Goal: Information Seeking & Learning: Learn about a topic

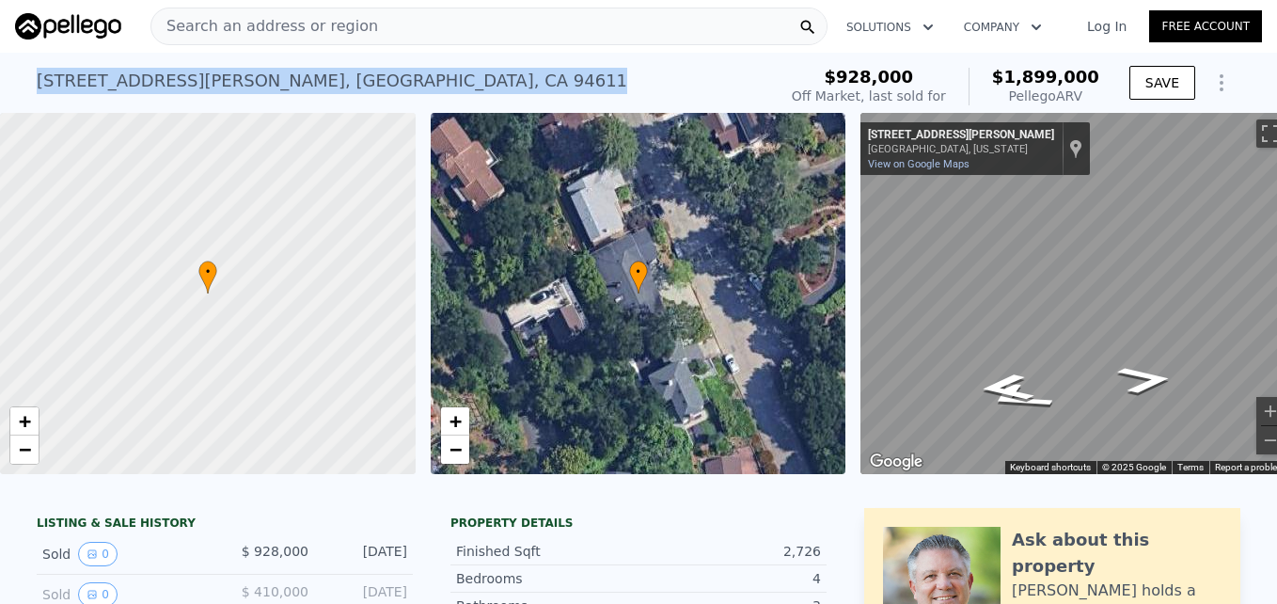
drag, startPoint x: 24, startPoint y: 85, endPoint x: 296, endPoint y: 83, distance: 271.9
click at [296, 83] on div "6611 Liggett Dr , Oakland , CA 94611 Sold Jun 2004 for $928k (~ARV $1.899m ) $9…" at bounding box center [638, 83] width 1277 height 60
drag, startPoint x: 296, startPoint y: 83, endPoint x: 269, endPoint y: 83, distance: 27.3
copy div "6611 Liggett Dr , Oakland , CA 94611"
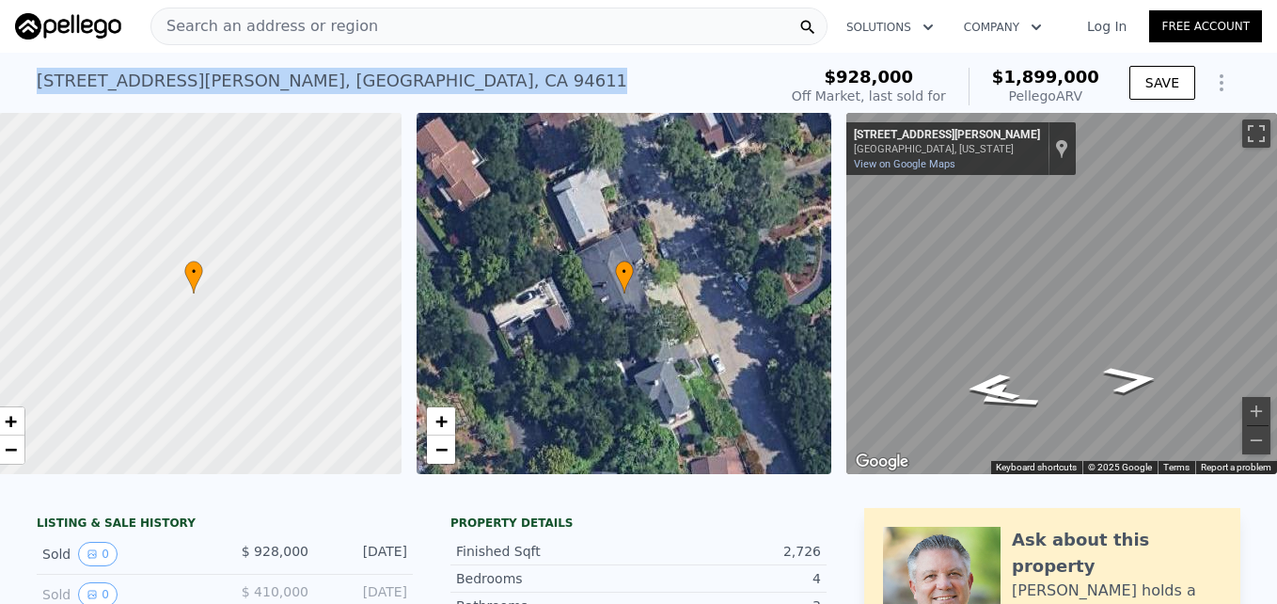
scroll to position [0, 8]
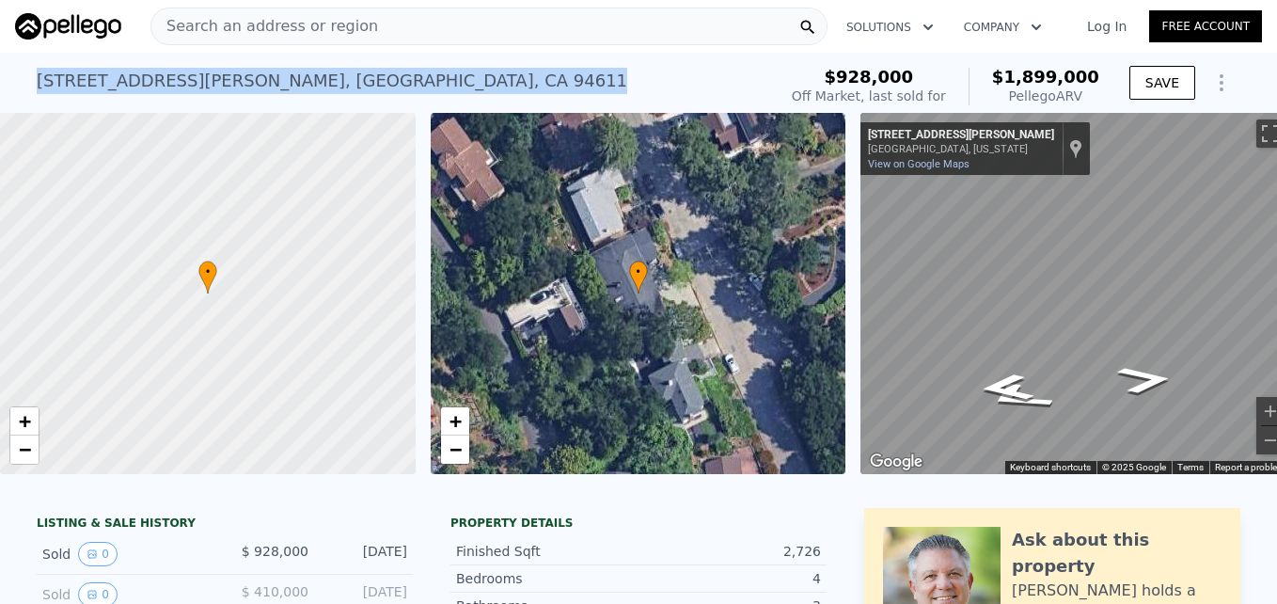
copy div "6611 Liggett Dr , Oakland , CA 94611"
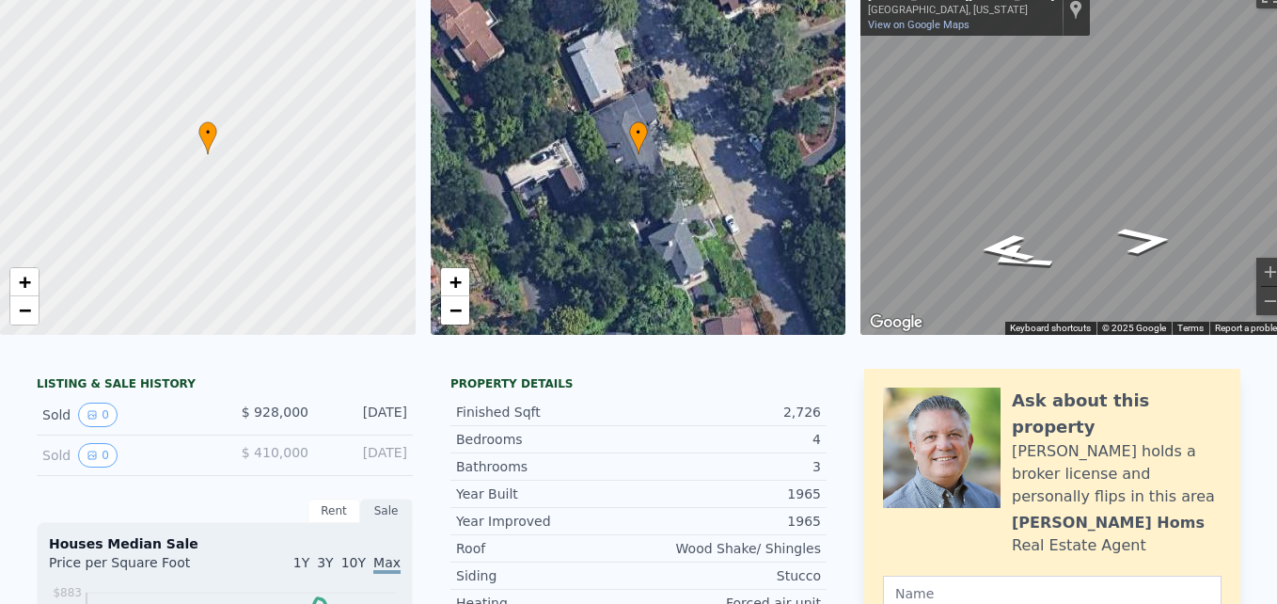
scroll to position [0, 0]
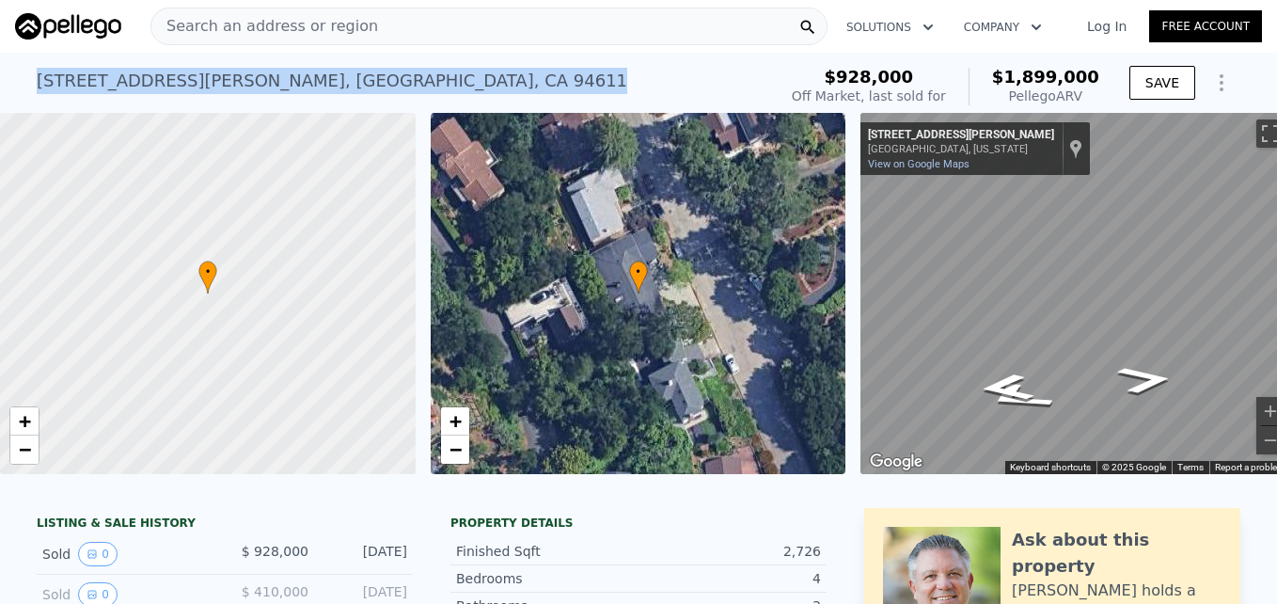
drag, startPoint x: 21, startPoint y: 76, endPoint x: 371, endPoint y: 80, distance: 349.9
click at [371, 80] on div "6611 Liggett Dr , Oakland , CA 94611 Sold Jun 2004 for $928k (~ARV $1.899m ) $9…" at bounding box center [638, 83] width 1277 height 60
drag, startPoint x: 371, startPoint y: 80, endPoint x: 289, endPoint y: 81, distance: 81.8
copy div "6611 Liggett Dr , Oakland , CA 94611"
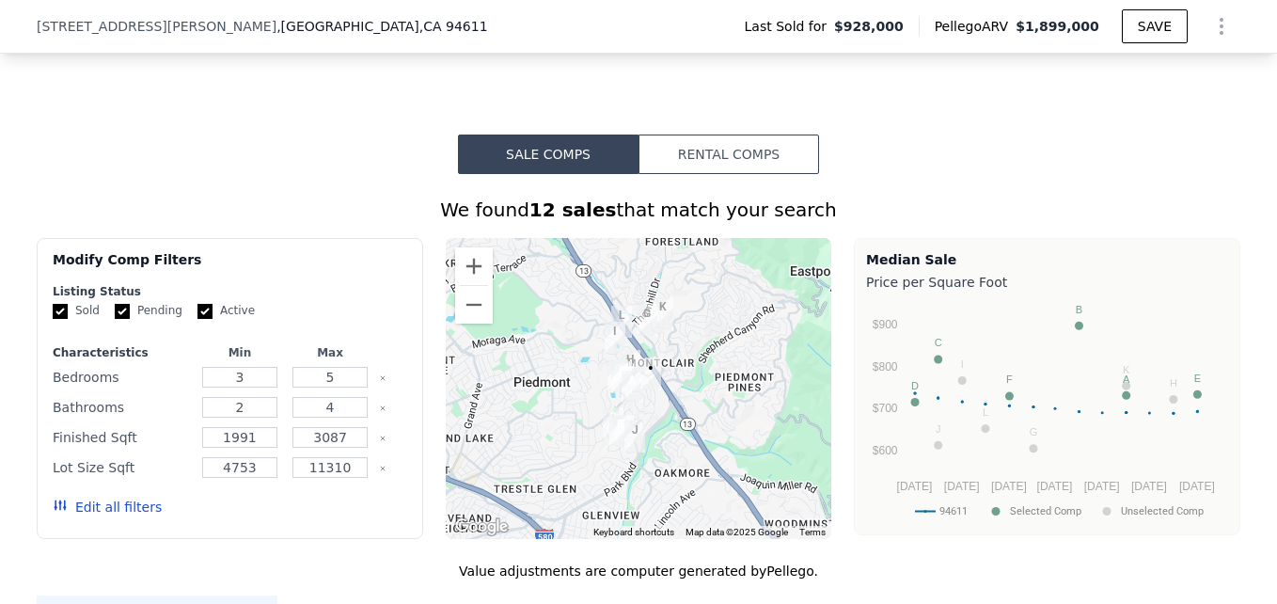
scroll to position [1382, 0]
click at [471, 276] on button "Zoom in" at bounding box center [474, 265] width 38 height 38
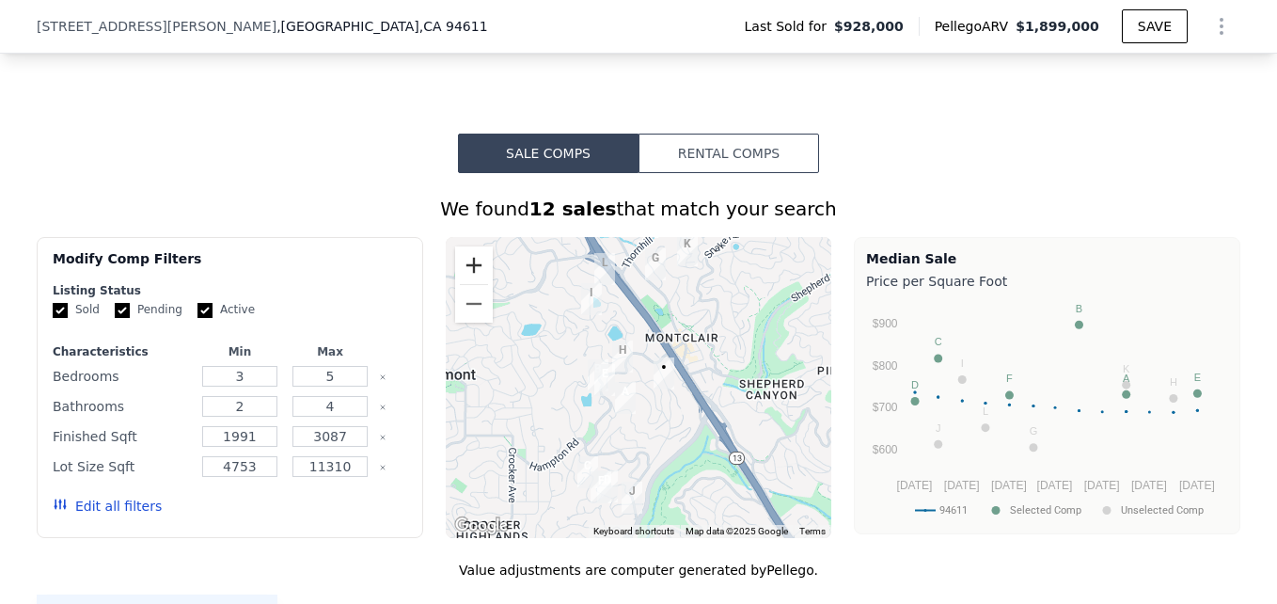
click at [471, 276] on button "Zoom in" at bounding box center [474, 265] width 38 height 38
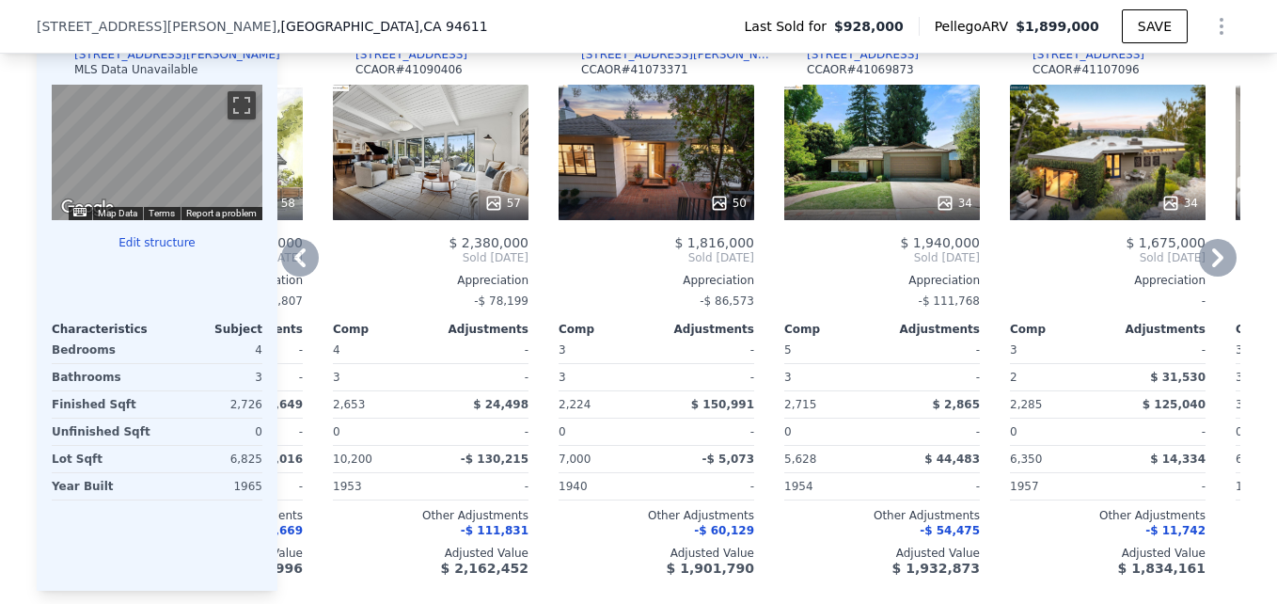
scroll to position [1963, 0]
click at [418, 188] on div "57" at bounding box center [431, 152] width 196 height 135
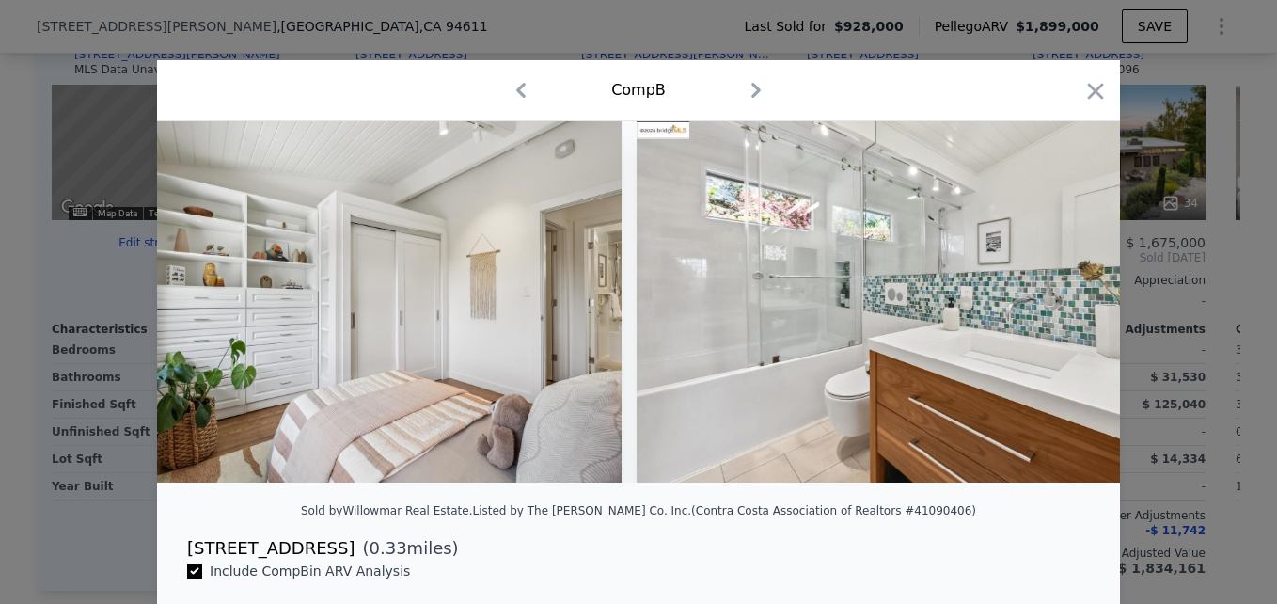
scroll to position [0, 17410]
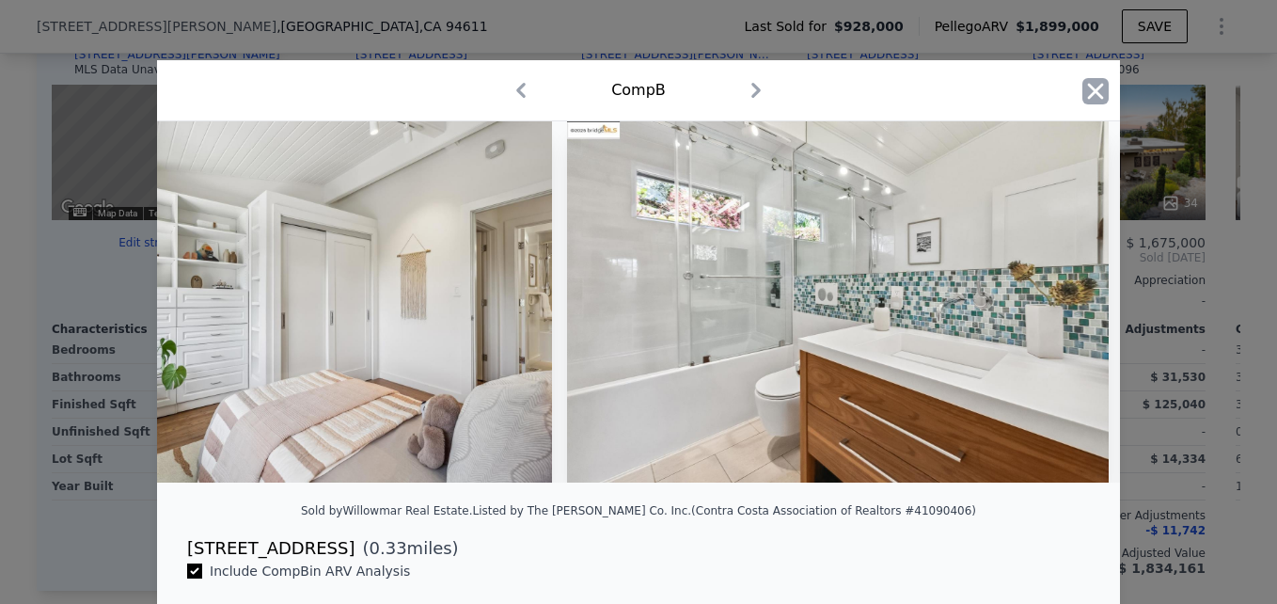
click at [1099, 98] on icon "button" at bounding box center [1096, 91] width 26 height 26
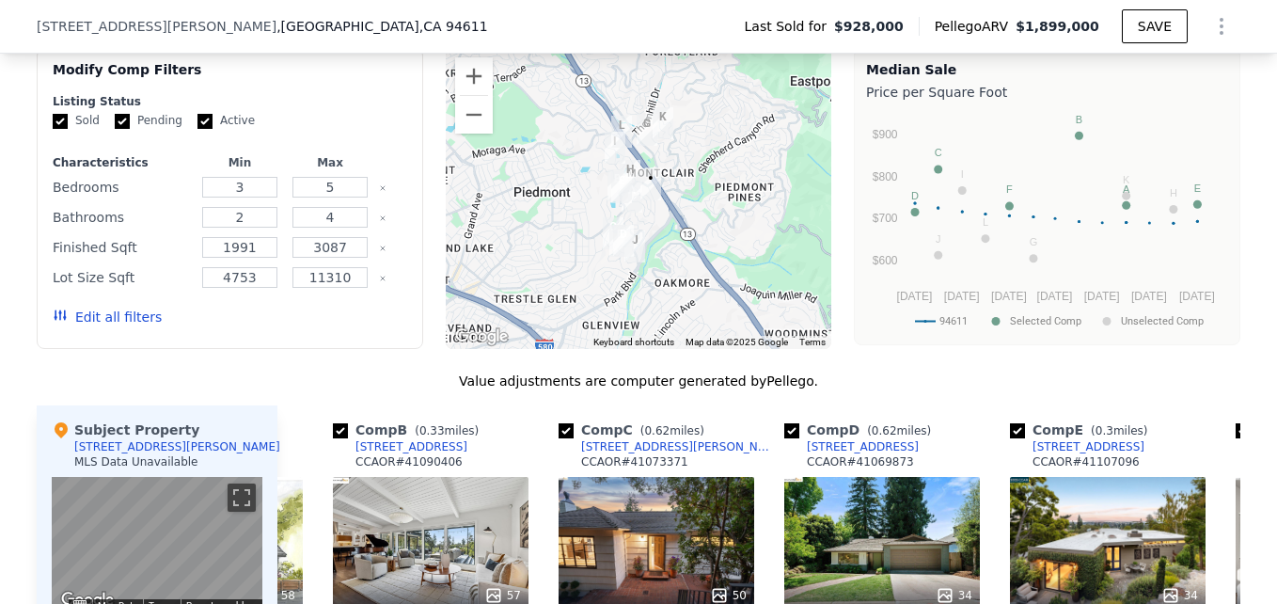
scroll to position [1570, 0]
click at [472, 89] on button "Zoom in" at bounding box center [474, 77] width 38 height 38
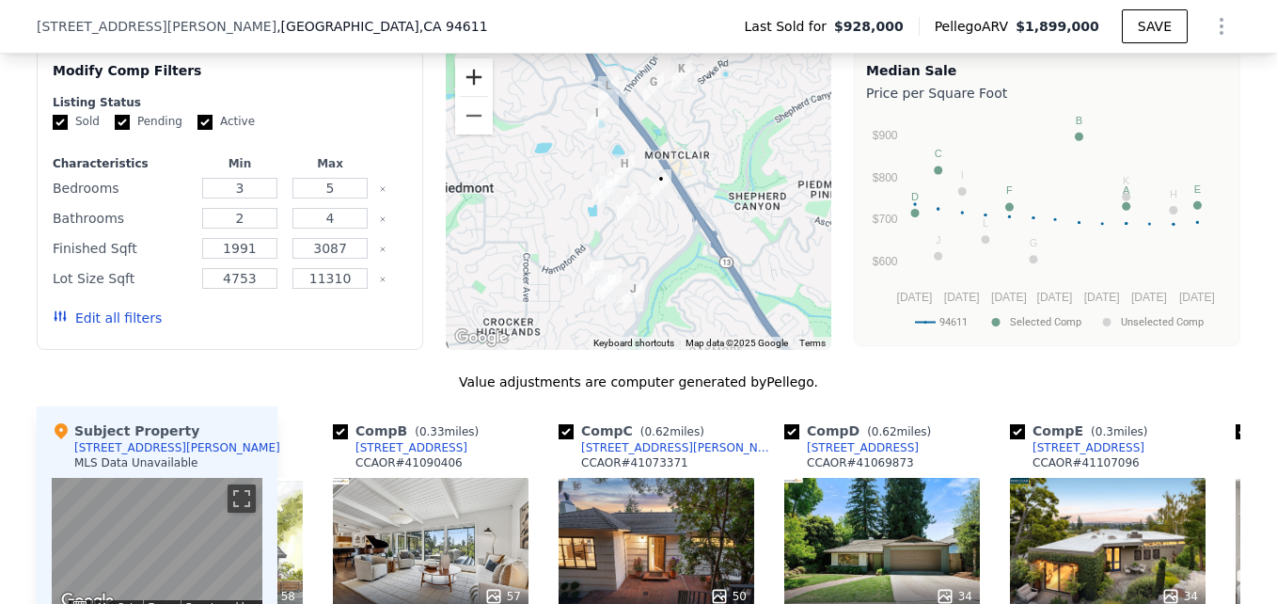
click at [472, 89] on button "Zoom in" at bounding box center [474, 77] width 38 height 38
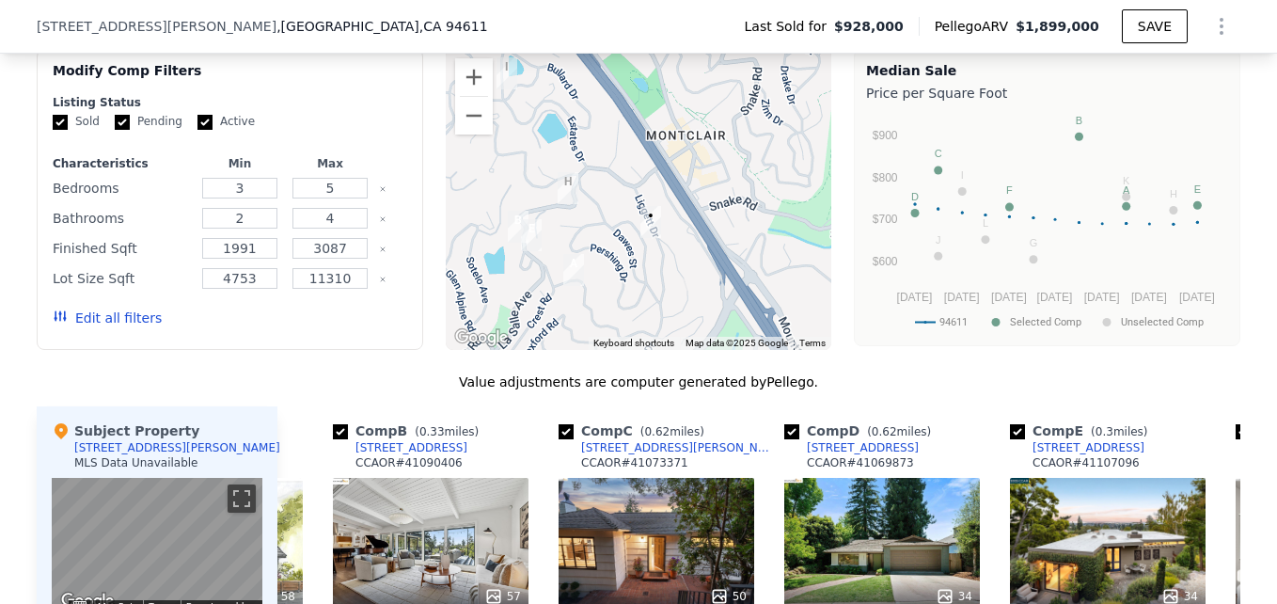
drag, startPoint x: 610, startPoint y: 142, endPoint x: 568, endPoint y: 182, distance: 58.5
click at [568, 182] on img "5701 La Salle Ave" at bounding box center [568, 188] width 36 height 47
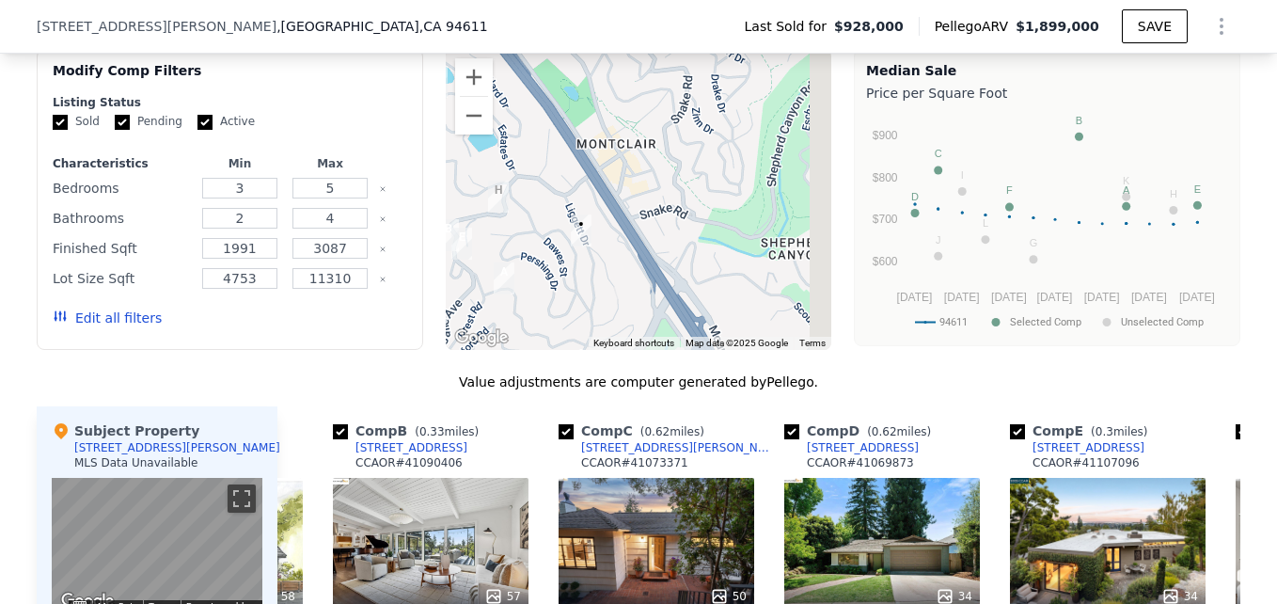
drag, startPoint x: 720, startPoint y: 208, endPoint x: 635, endPoint y: 217, distance: 85.2
click at [635, 217] on div at bounding box center [639, 199] width 387 height 301
click at [469, 135] on button "Zoom out" at bounding box center [474, 116] width 38 height 38
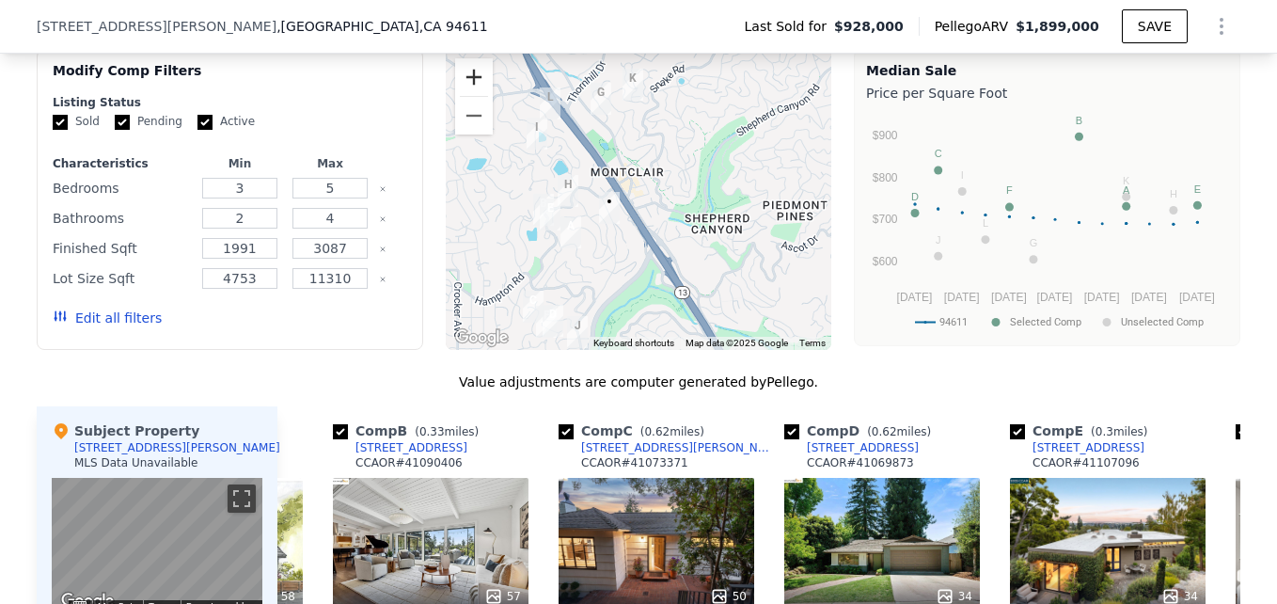
click at [470, 92] on button "Zoom in" at bounding box center [474, 77] width 38 height 38
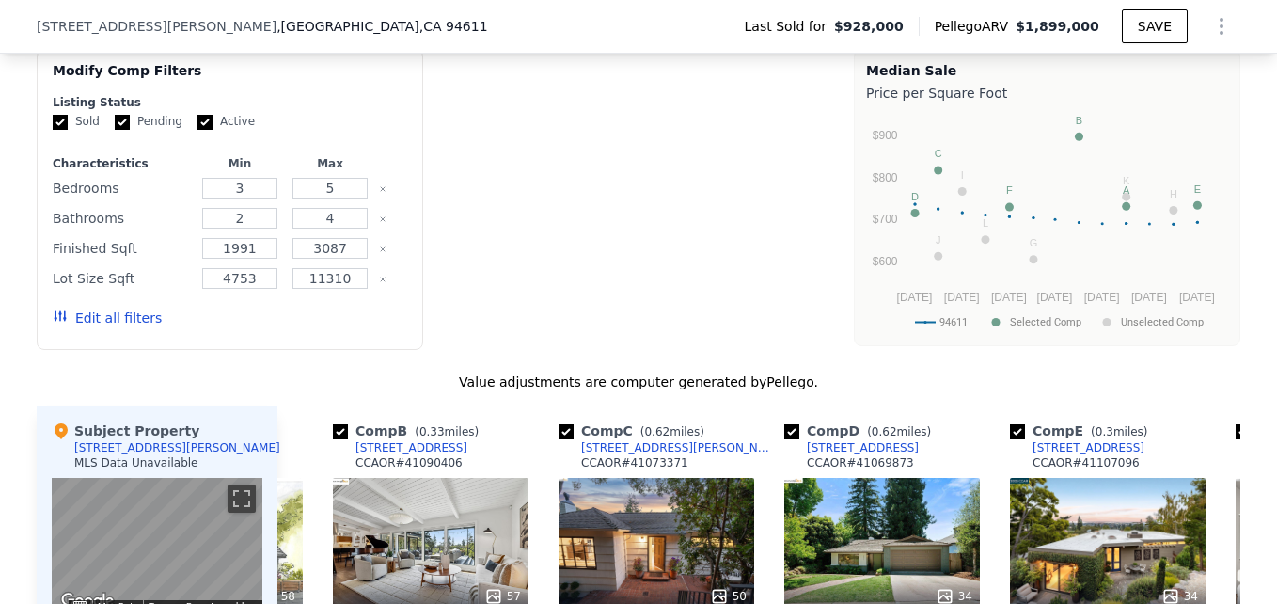
click at [470, 92] on div at bounding box center [639, 199] width 387 height 301
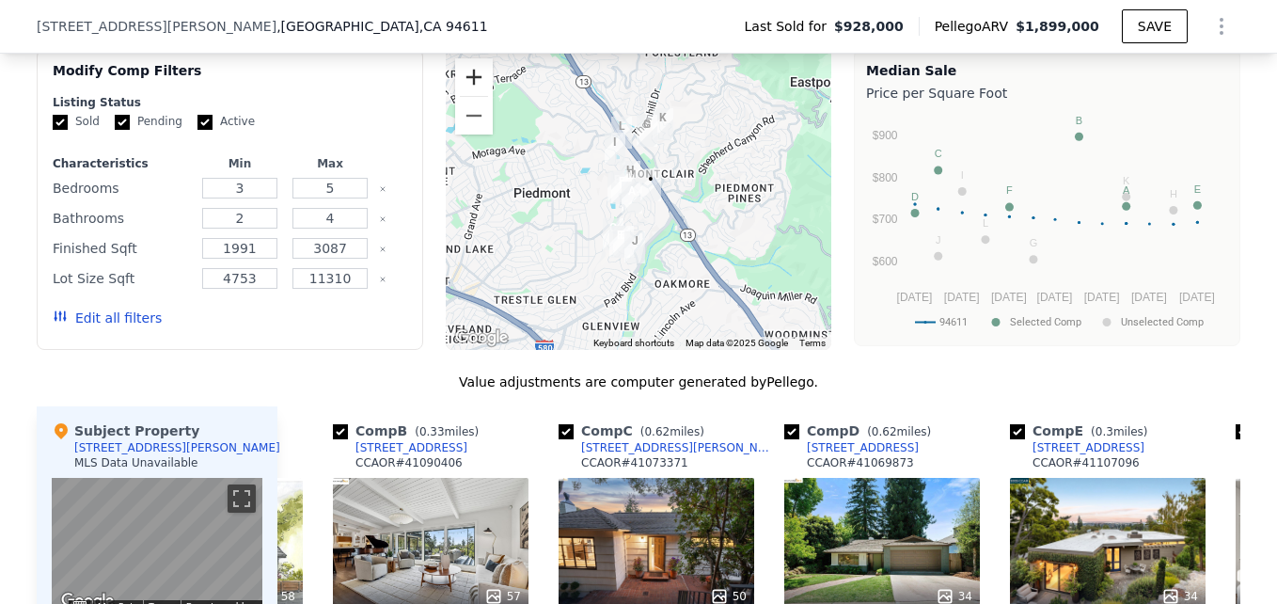
click at [463, 90] on button "Zoom in" at bounding box center [474, 77] width 38 height 38
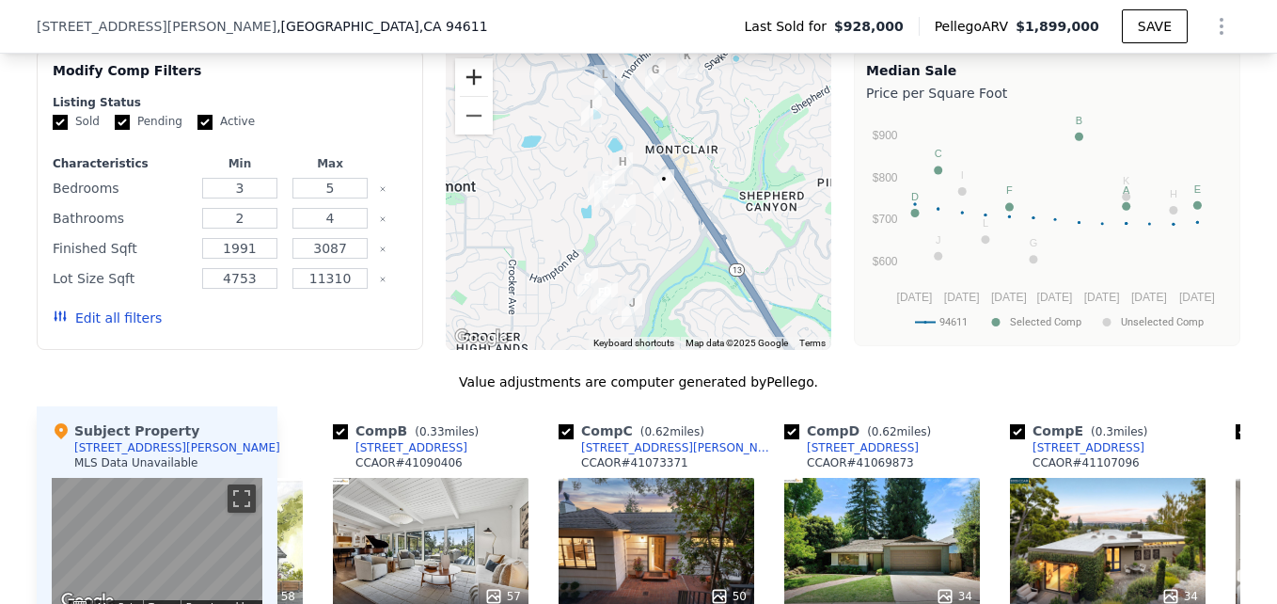
click at [463, 90] on button "Zoom in" at bounding box center [474, 77] width 38 height 38
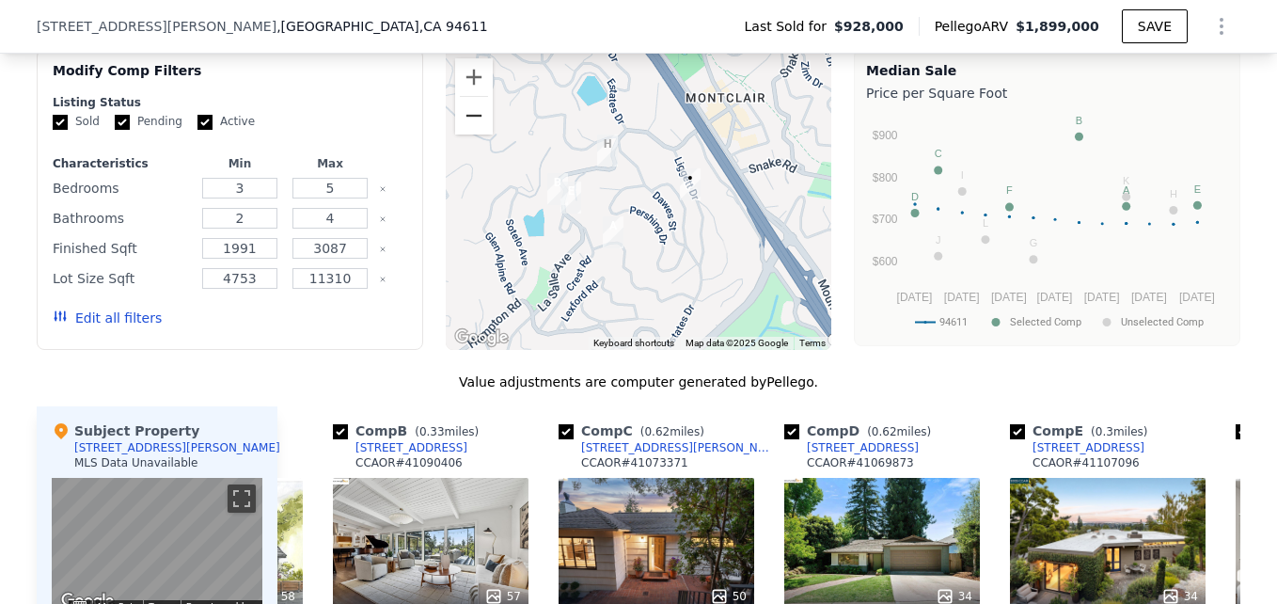
click at [462, 135] on button "Zoom out" at bounding box center [474, 116] width 38 height 38
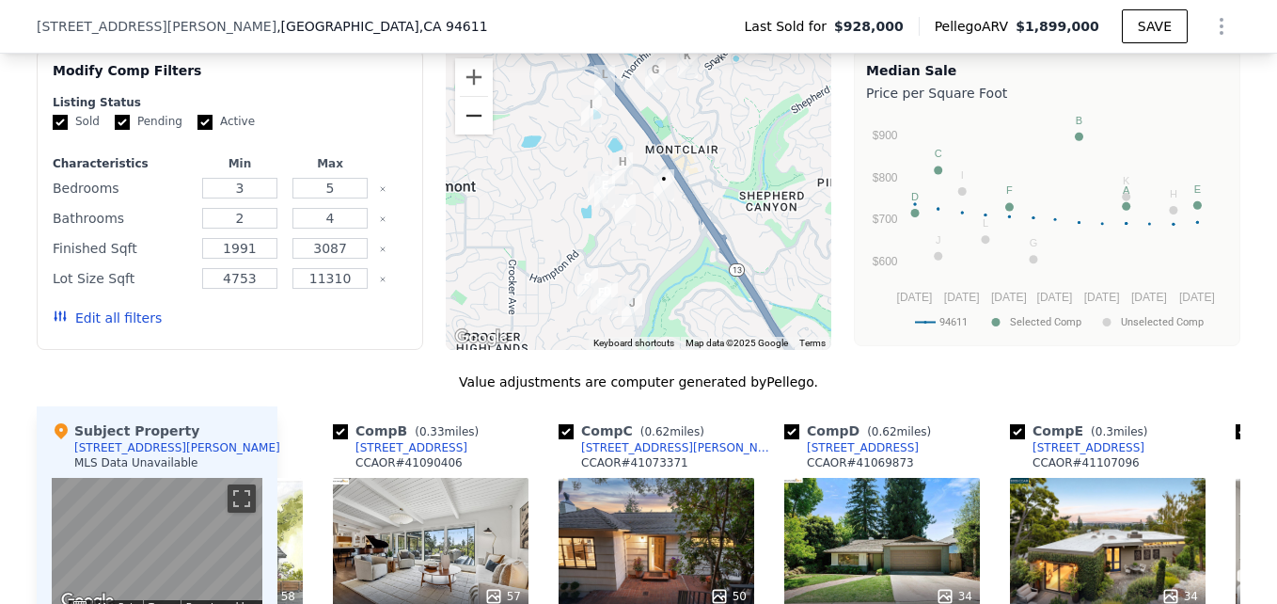
click at [462, 135] on button "Zoom out" at bounding box center [474, 116] width 38 height 38
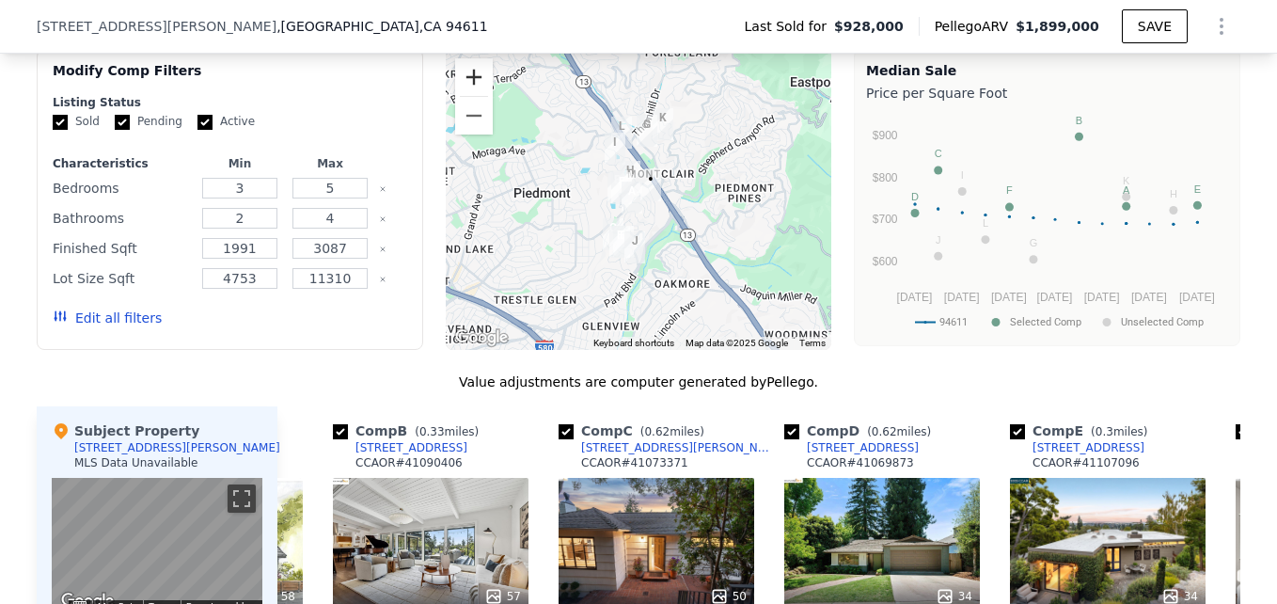
click at [470, 96] on button "Zoom in" at bounding box center [474, 77] width 38 height 38
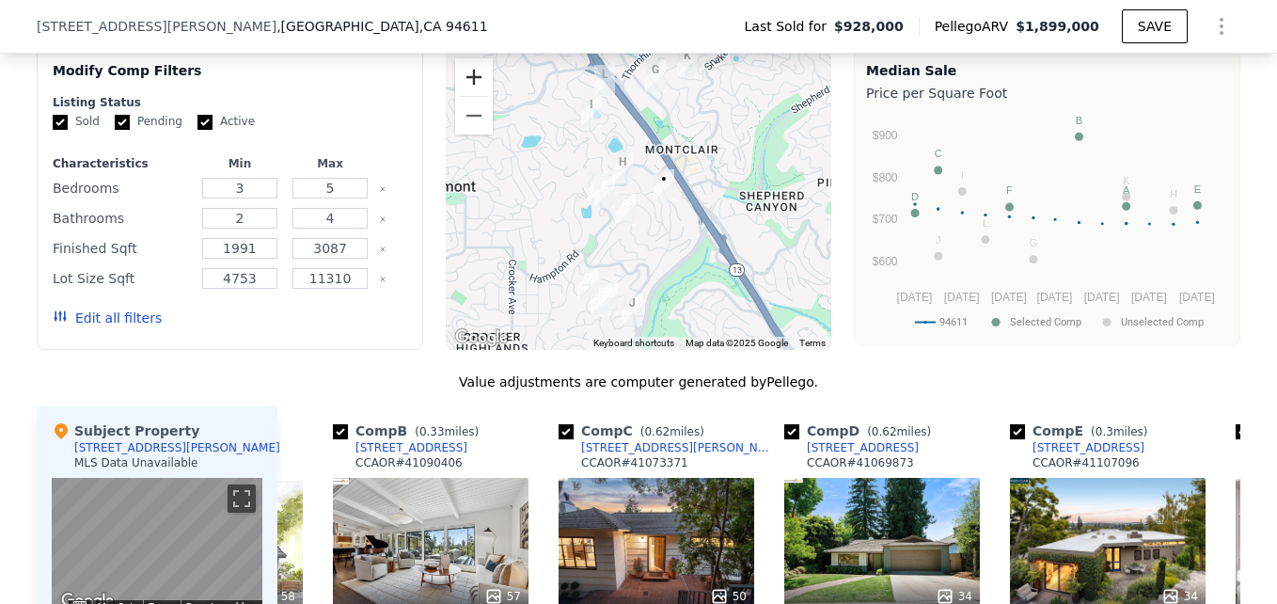
click at [470, 96] on button "Zoom in" at bounding box center [474, 77] width 38 height 38
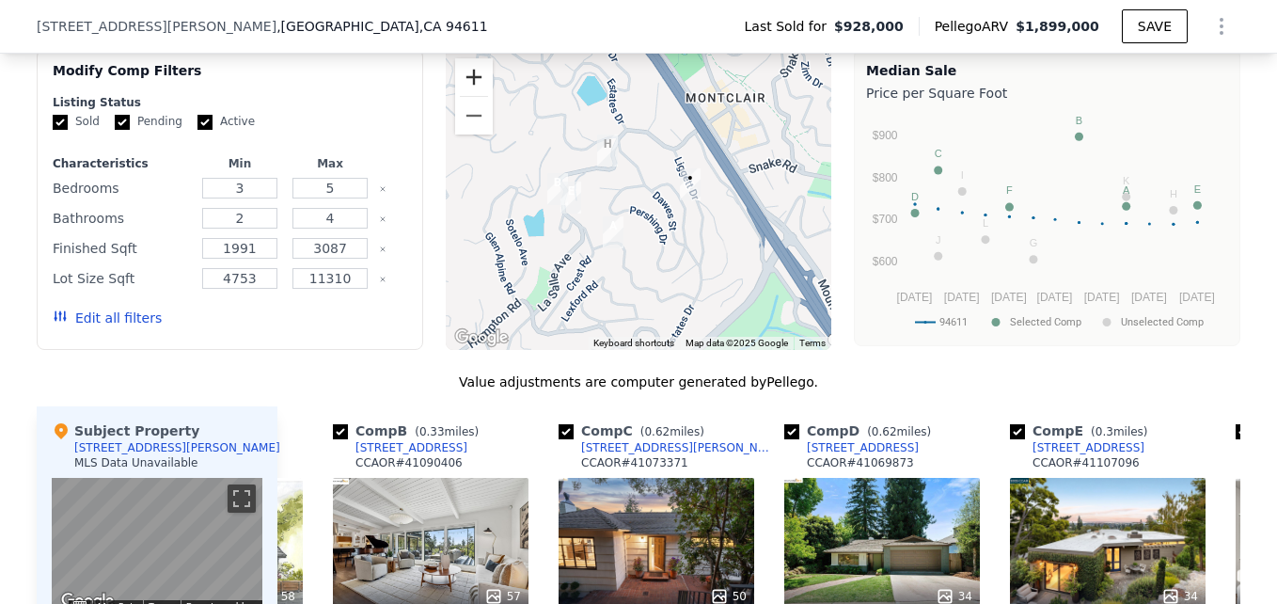
click at [470, 96] on button "Zoom in" at bounding box center [474, 77] width 38 height 38
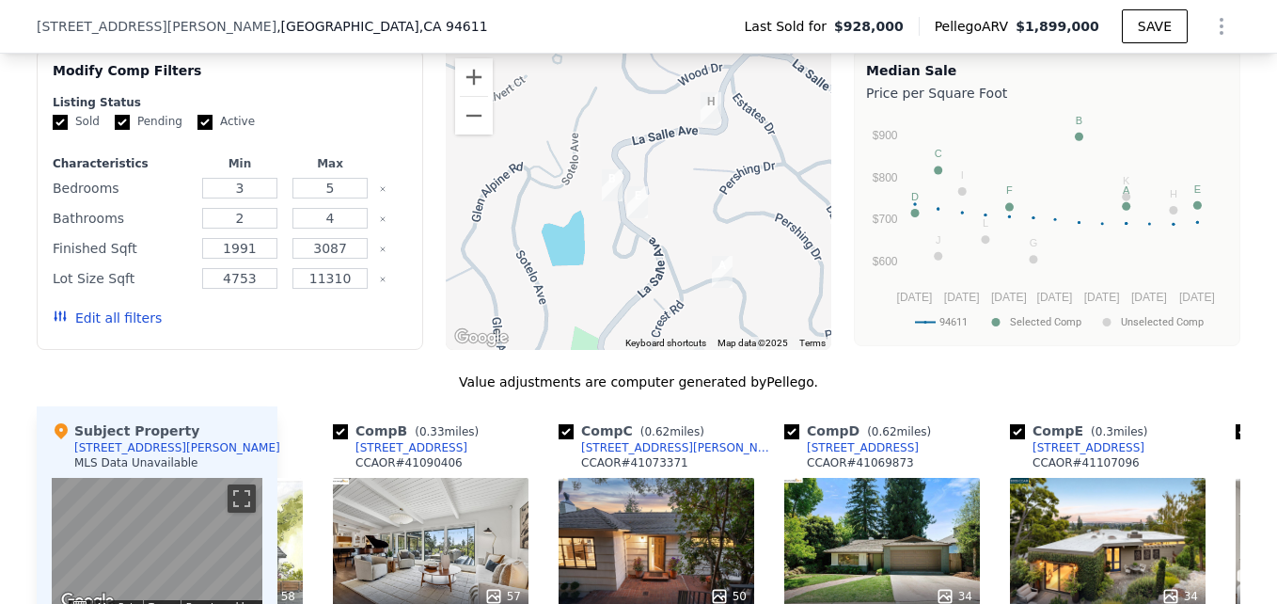
drag, startPoint x: 534, startPoint y: 213, endPoint x: 677, endPoint y: 203, distance: 143.3
click at [677, 203] on div at bounding box center [639, 199] width 387 height 301
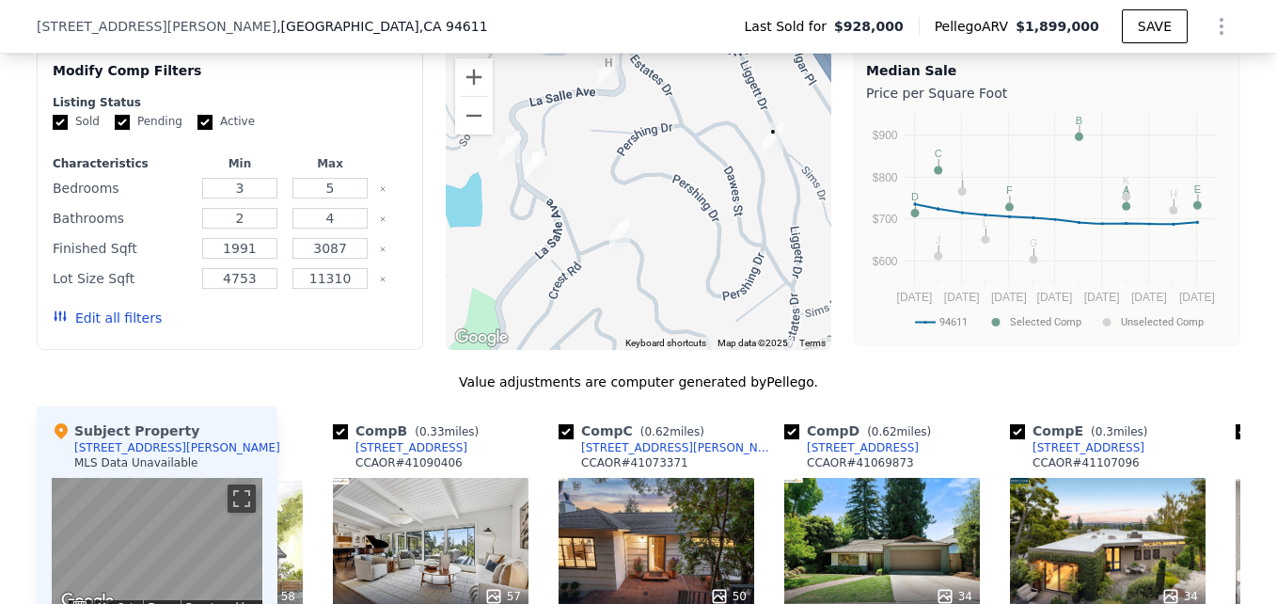
drag, startPoint x: 686, startPoint y: 212, endPoint x: 558, endPoint y: 165, distance: 136.3
click at [558, 165] on div at bounding box center [639, 199] width 387 height 301
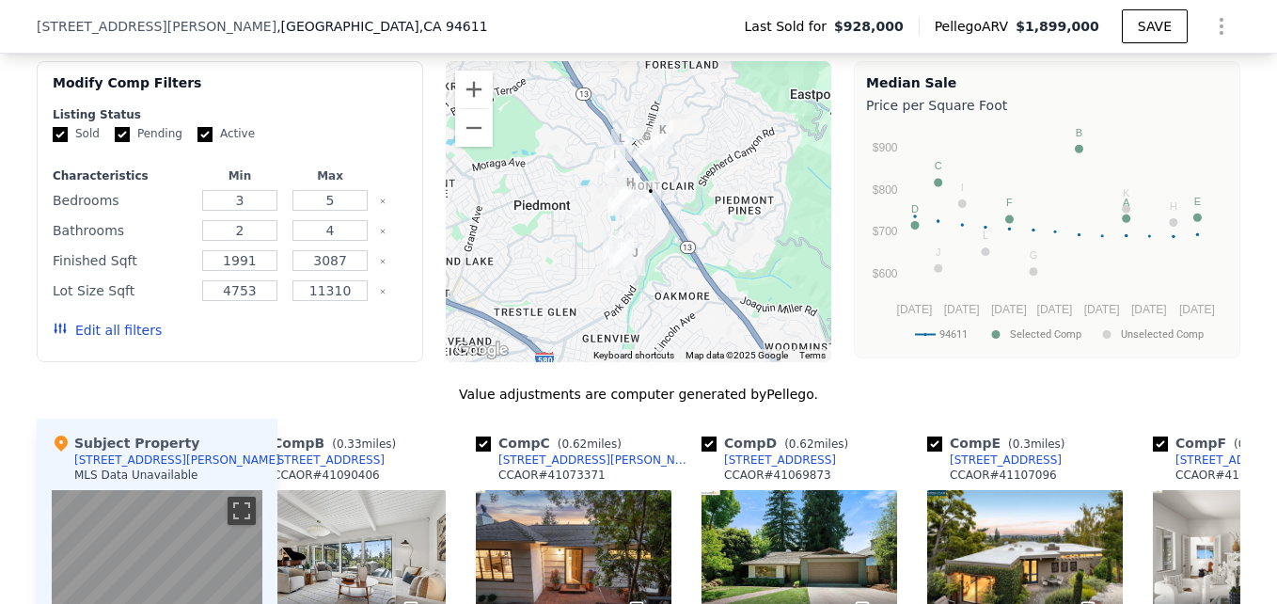
scroll to position [1557, 0]
click at [471, 109] on button "Zoom in" at bounding box center [474, 90] width 38 height 38
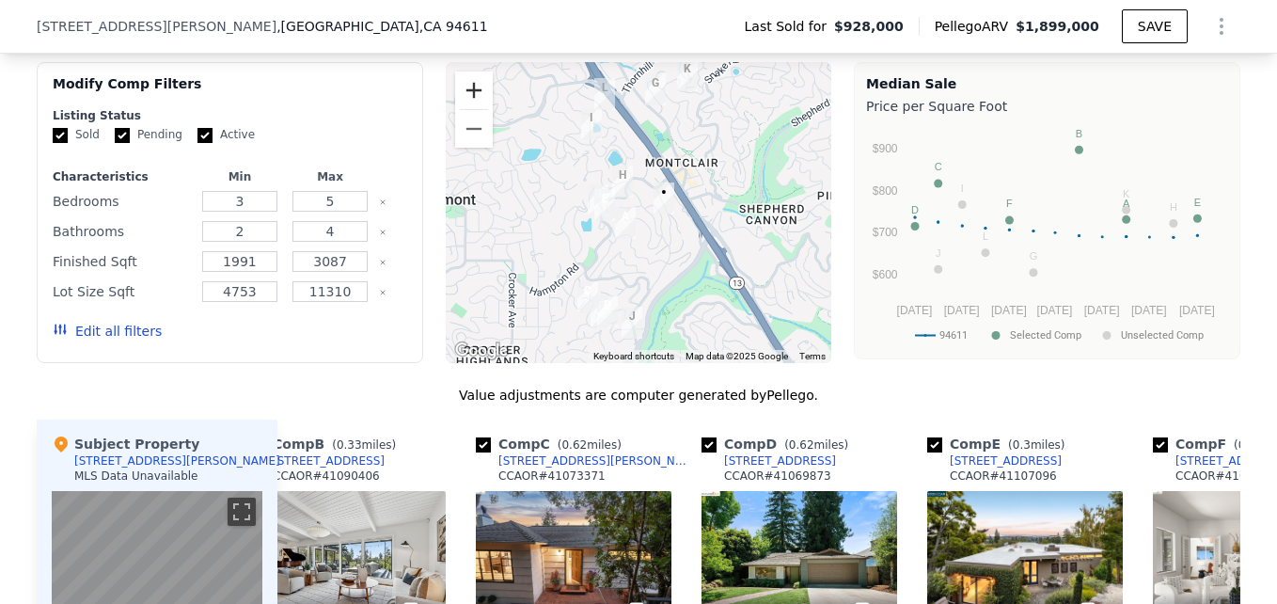
click at [471, 109] on button "Zoom in" at bounding box center [474, 90] width 38 height 38
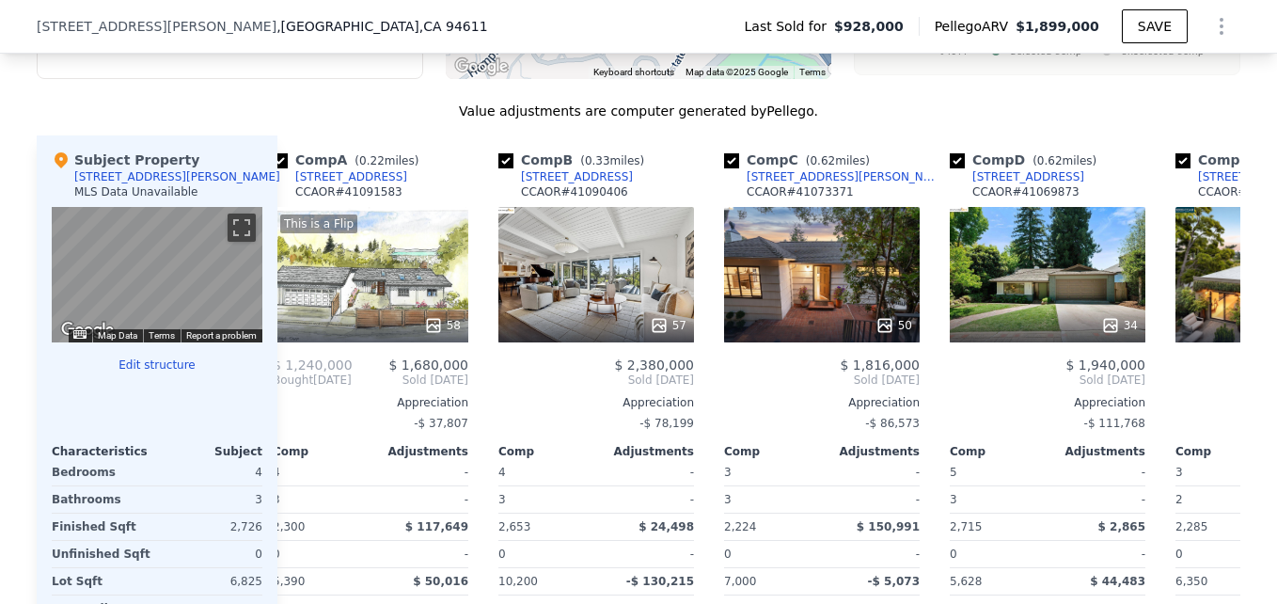
scroll to position [0, 0]
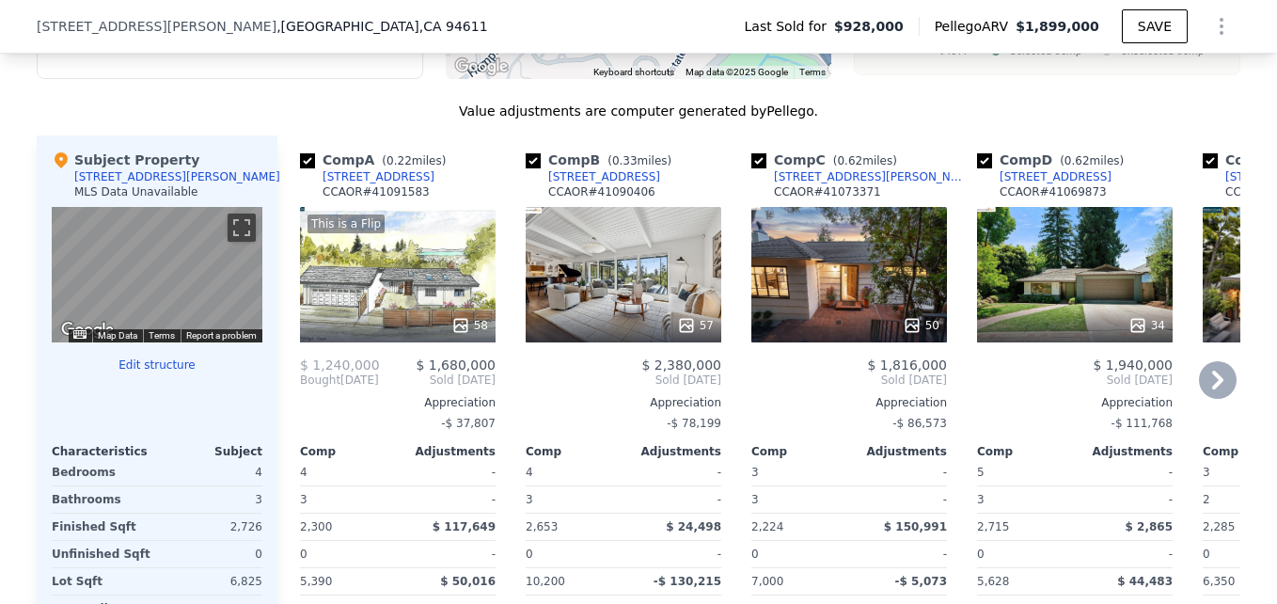
click at [460, 320] on div "This is a Flip 58" at bounding box center [398, 274] width 196 height 135
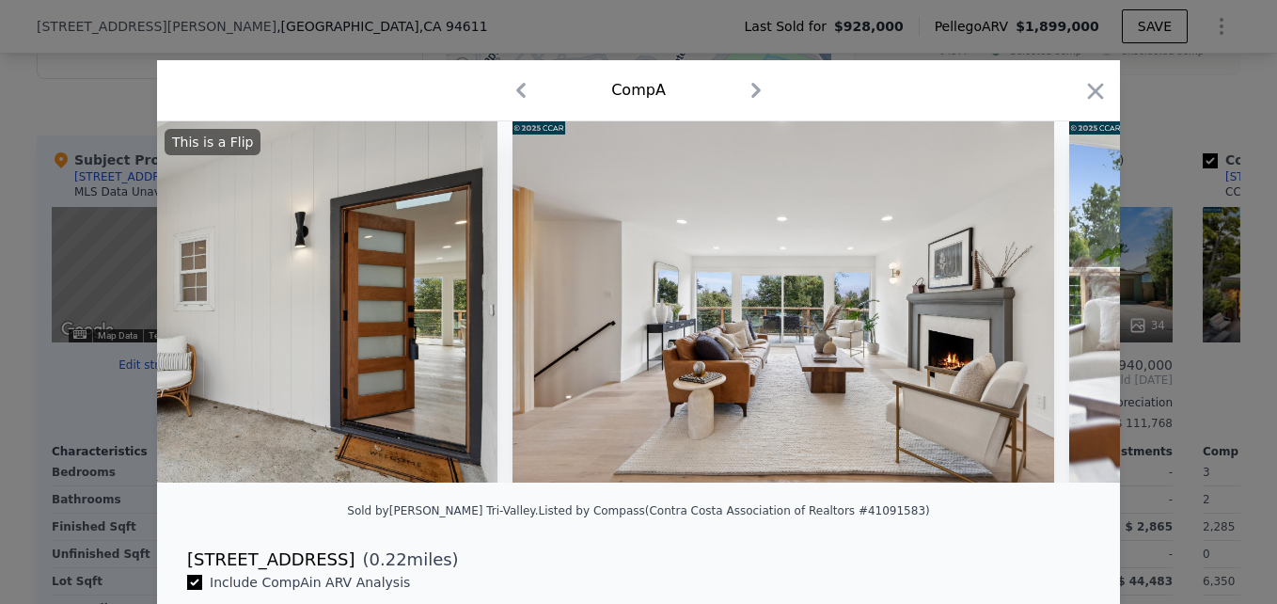
scroll to position [0, 4862]
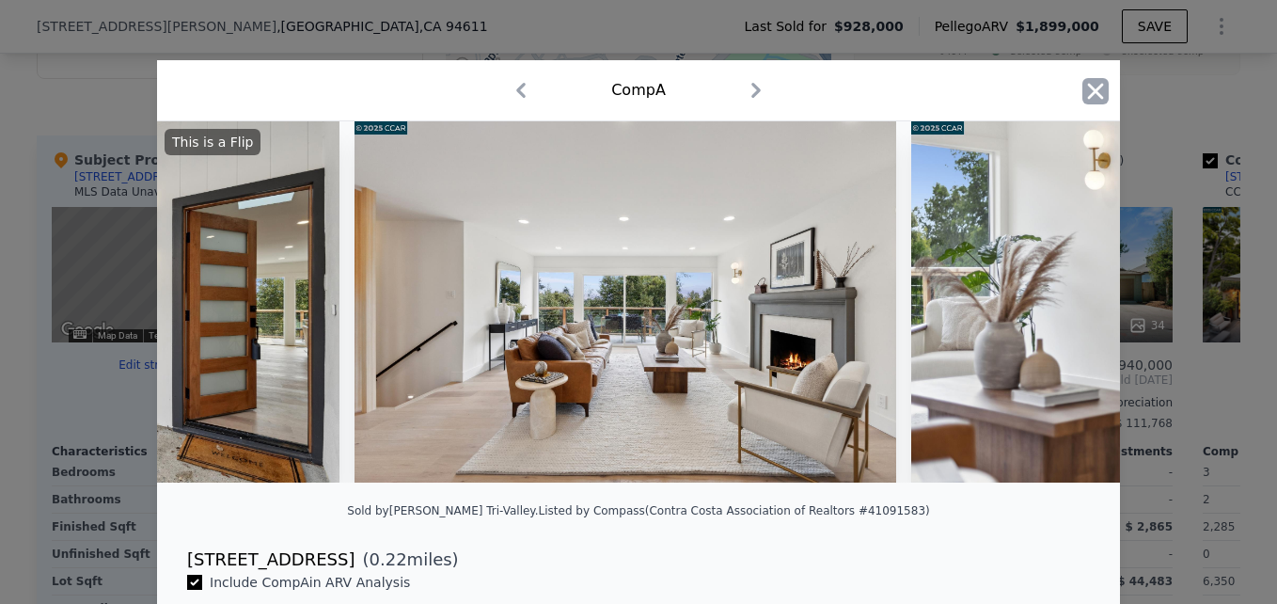
click at [1090, 91] on icon "button" at bounding box center [1096, 91] width 16 height 16
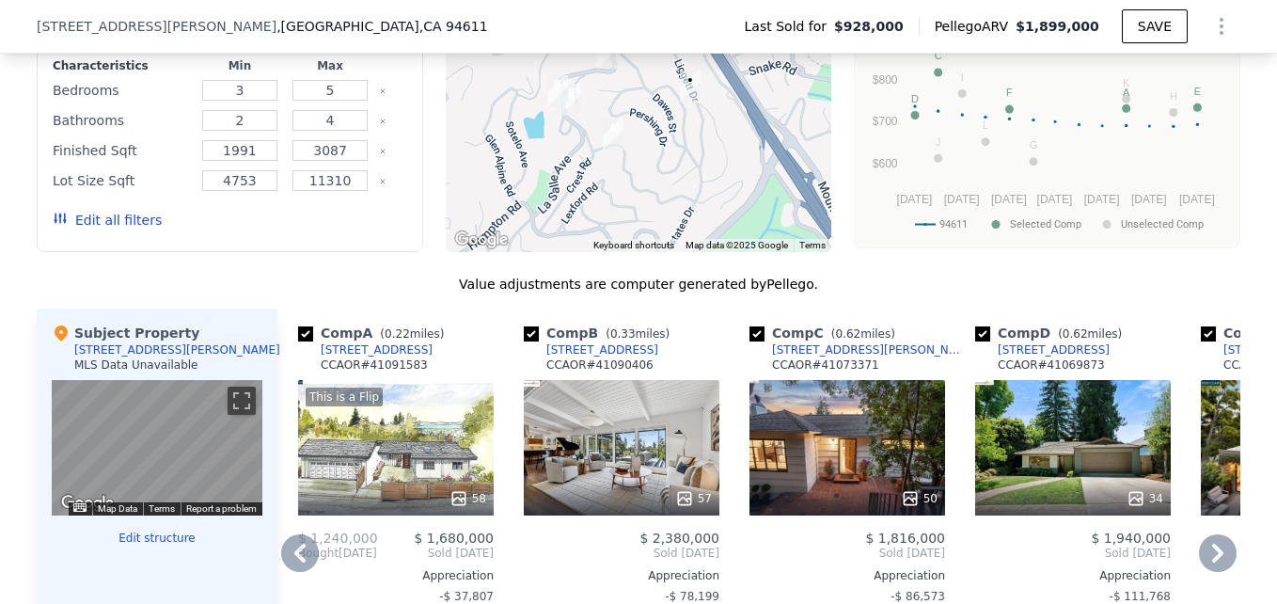
scroll to position [1782, 0]
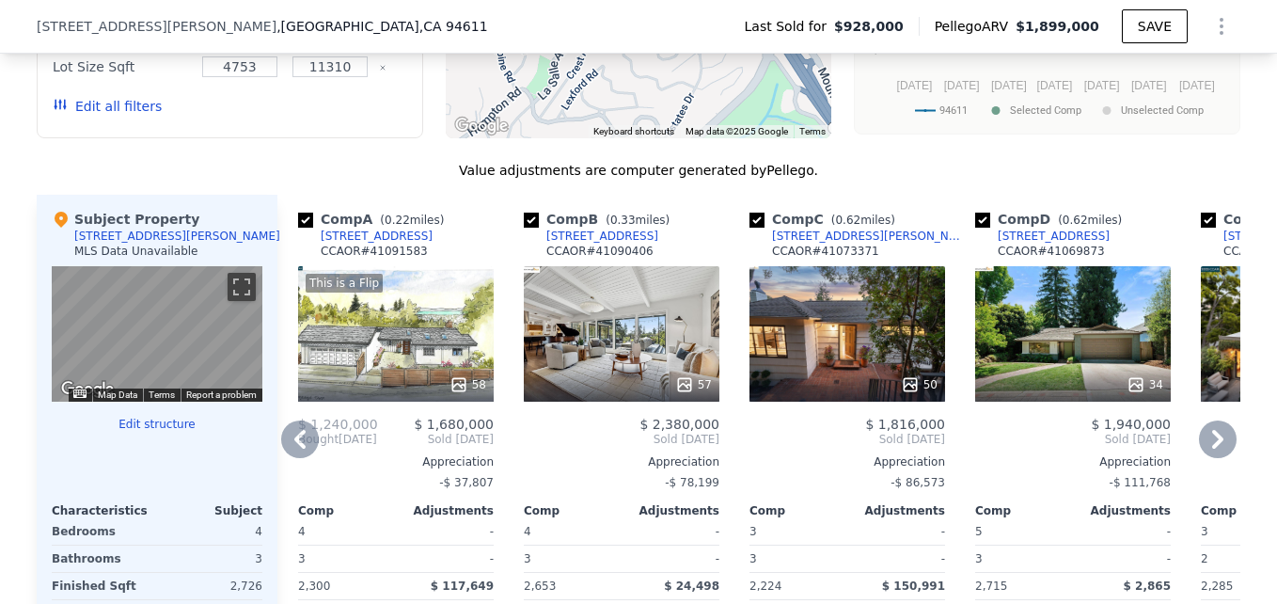
click at [629, 370] on div "57" at bounding box center [622, 333] width 196 height 135
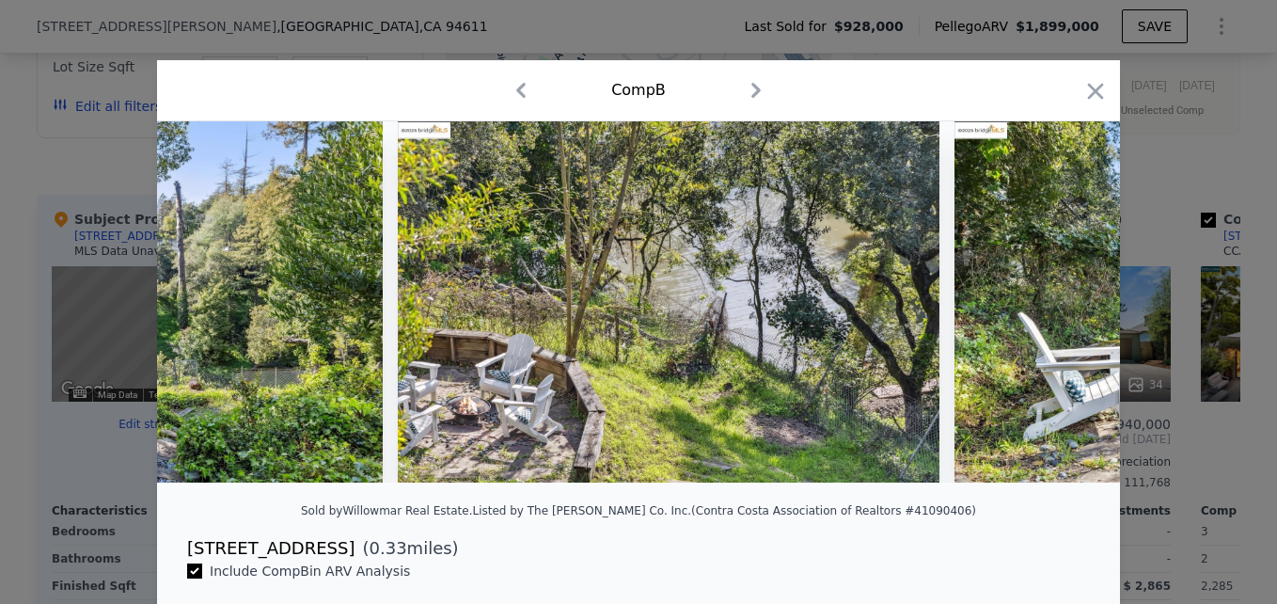
scroll to position [0, 27151]
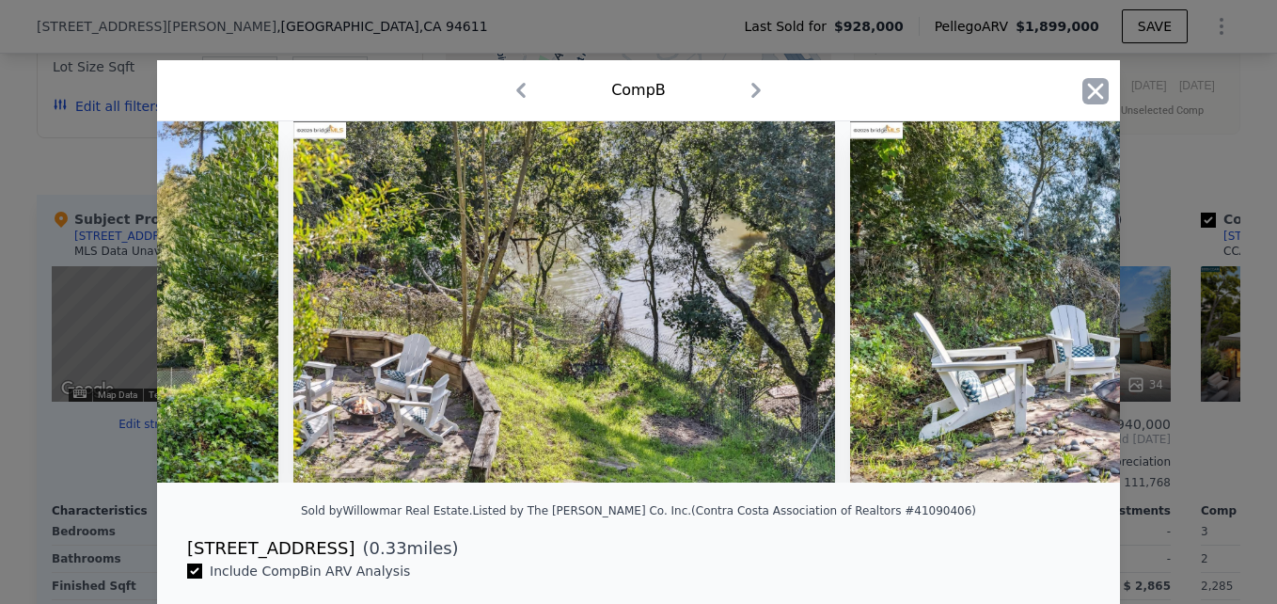
click at [1089, 98] on icon "button" at bounding box center [1096, 91] width 26 height 26
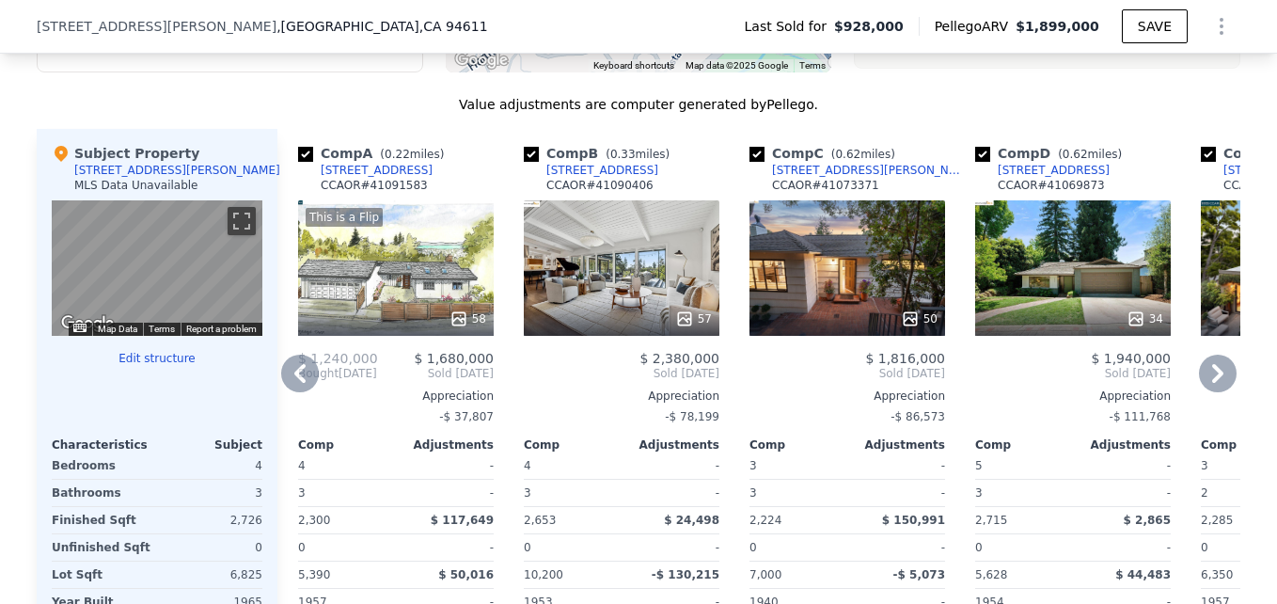
scroll to position [1842, 0]
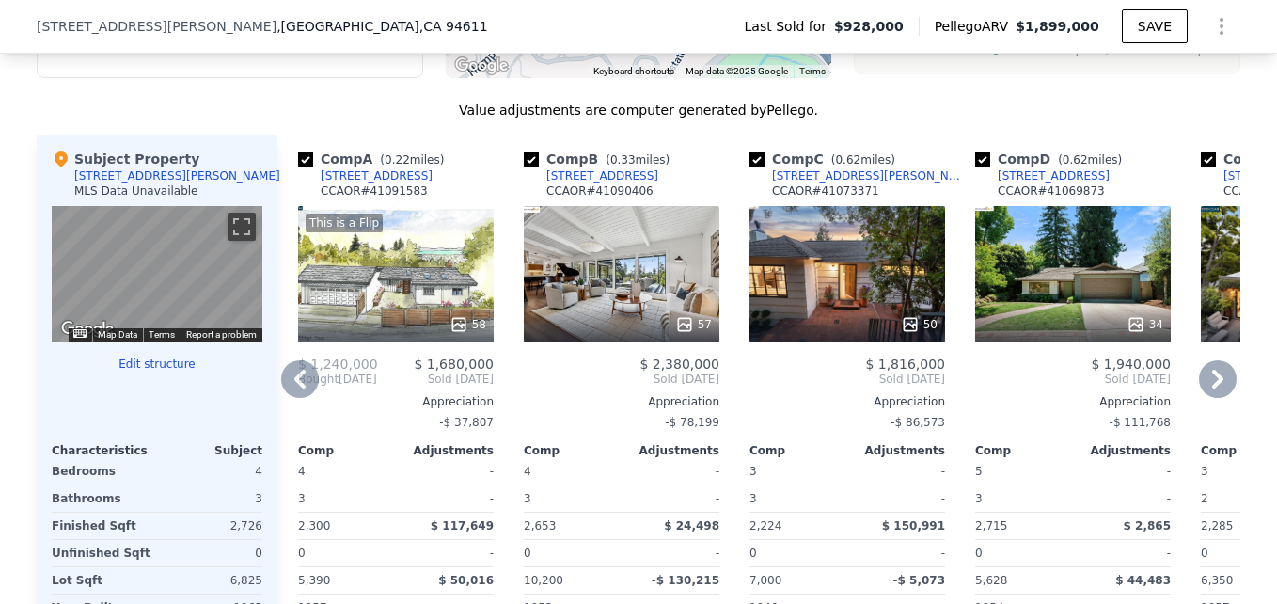
click at [578, 183] on div "[STREET_ADDRESS]" at bounding box center [603, 175] width 112 height 15
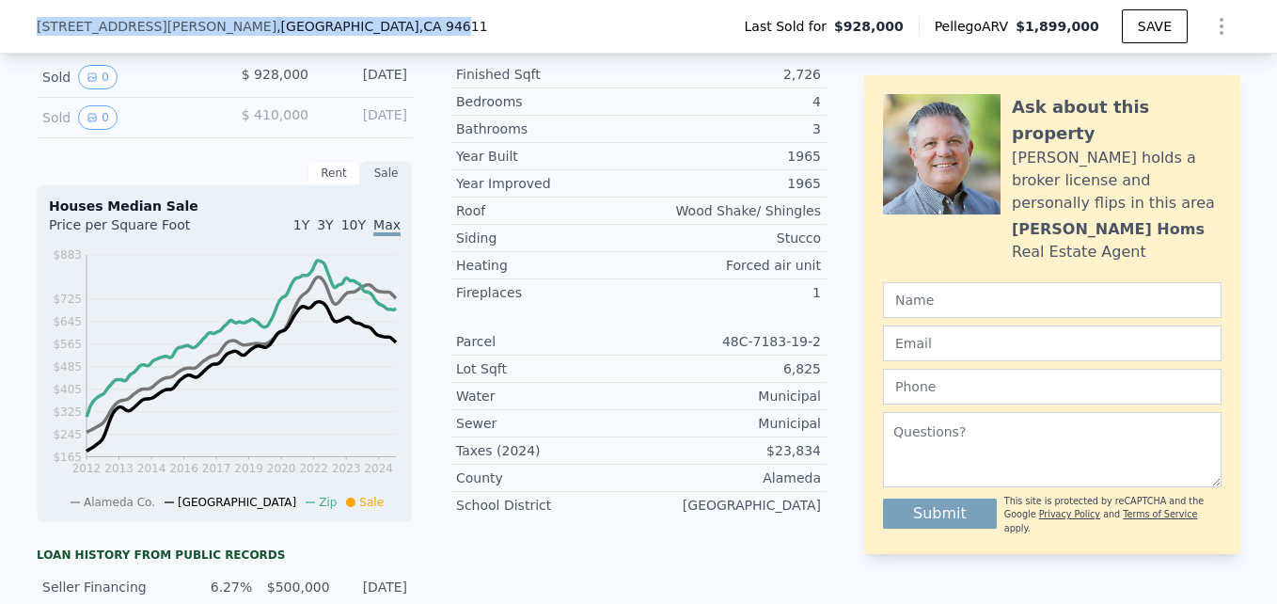
scroll to position [468, 0]
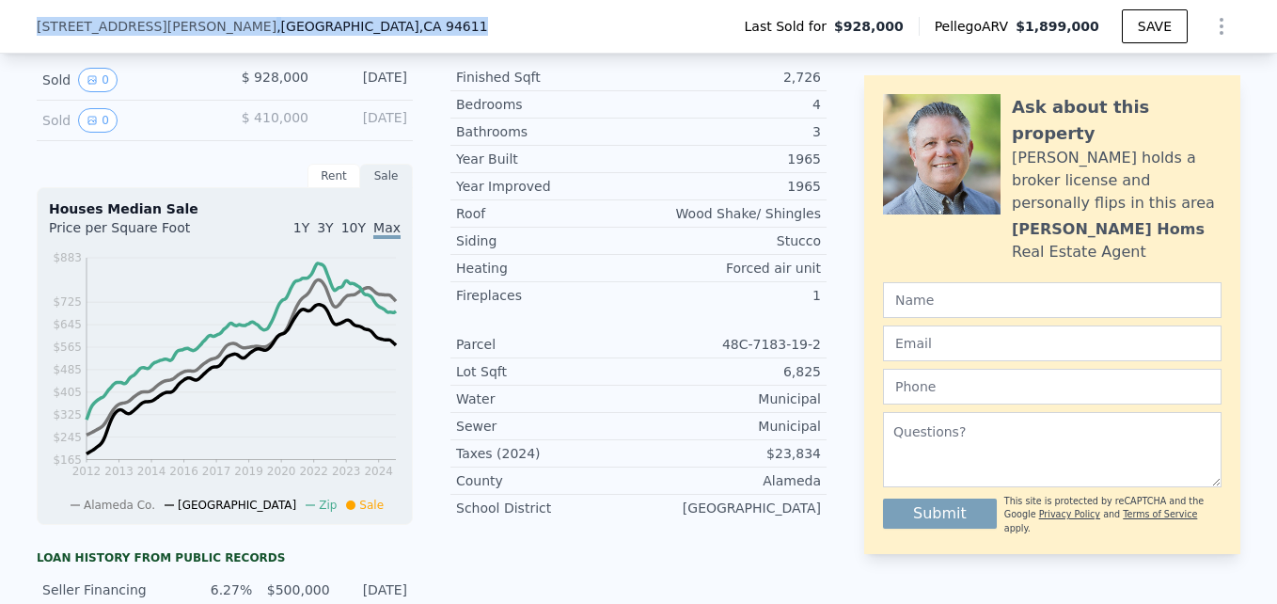
drag, startPoint x: 19, startPoint y: 24, endPoint x: 241, endPoint y: 26, distance: 222.0
click at [241, 26] on div "6611 Liggett Dr , Oakland , CA 94611 Last Sold for $928,000 Pellego ARV $1,899,…" at bounding box center [638, 27] width 1277 height 54
drag, startPoint x: 241, startPoint y: 26, endPoint x: 226, endPoint y: 25, distance: 15.1
copy div "6611 Liggett Dr , Oakland , CA 94611"
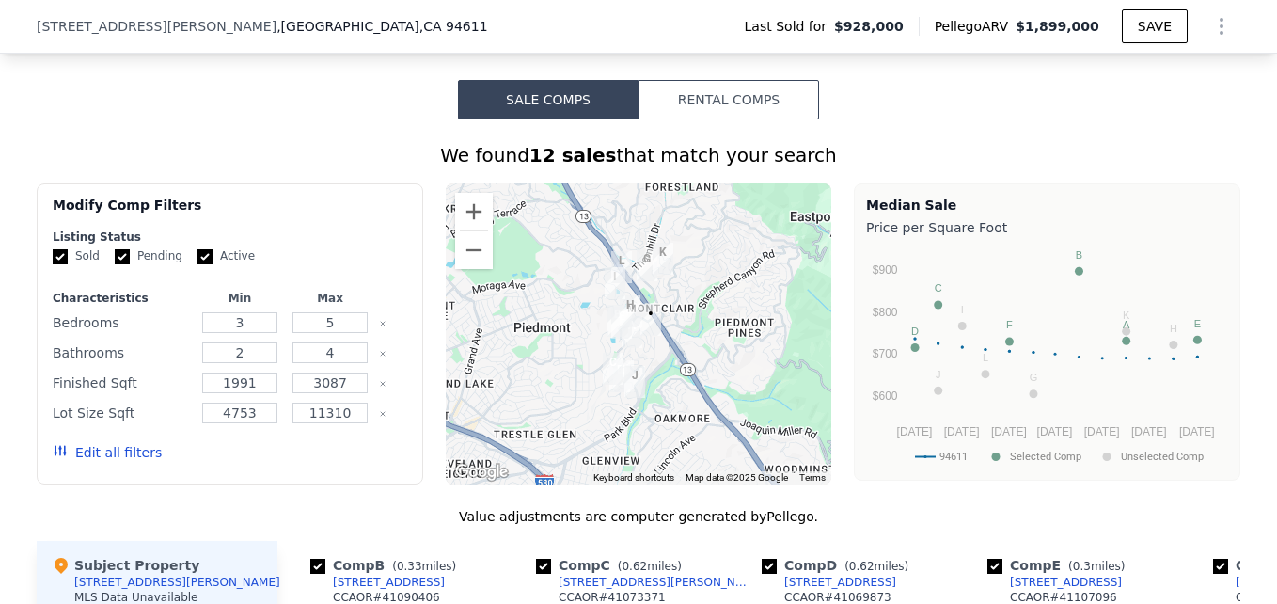
scroll to position [1436, 0]
click at [458, 225] on button "Zoom in" at bounding box center [474, 211] width 38 height 38
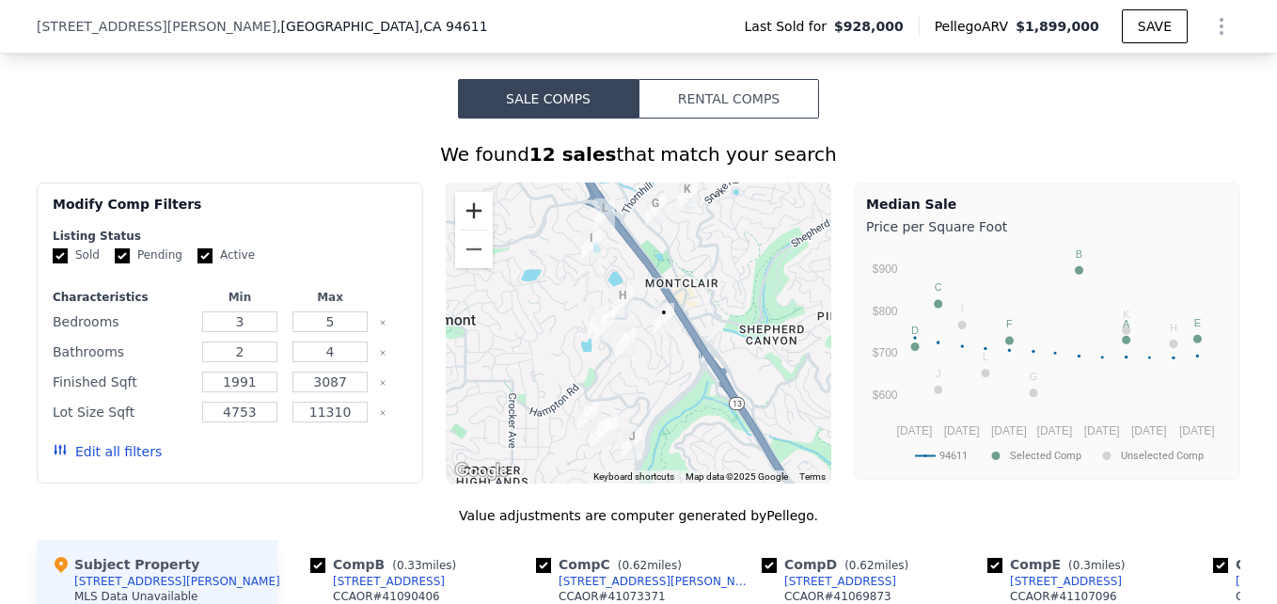
click at [458, 225] on button "Zoom in" at bounding box center [474, 211] width 38 height 38
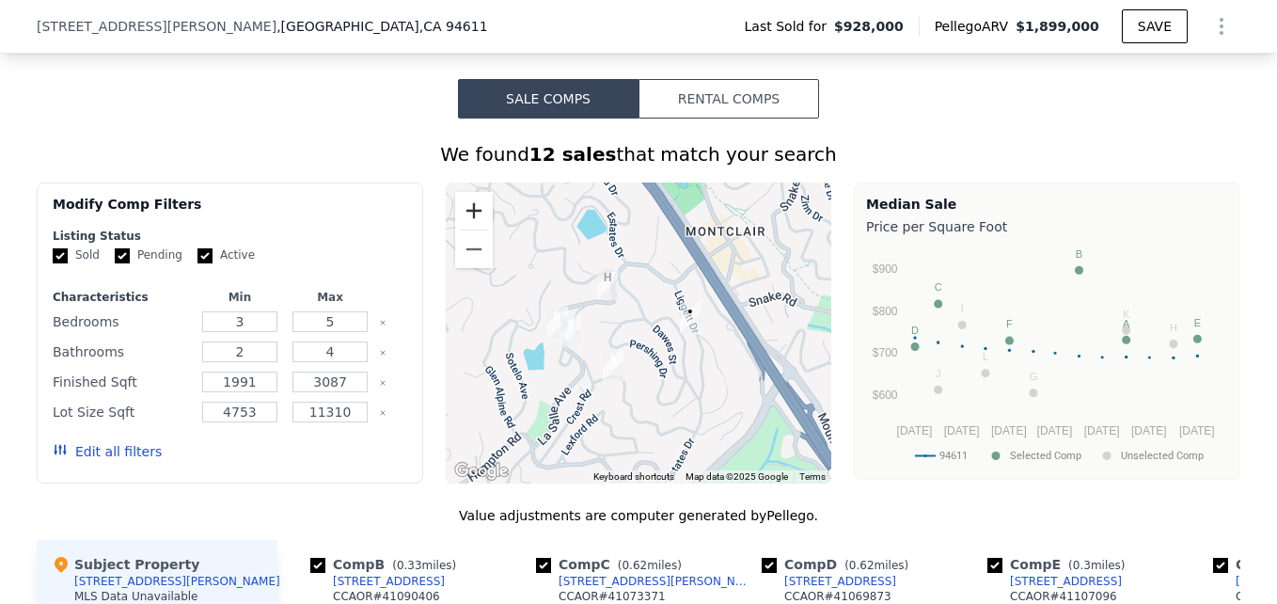
click at [458, 225] on button "Zoom in" at bounding box center [474, 211] width 38 height 38
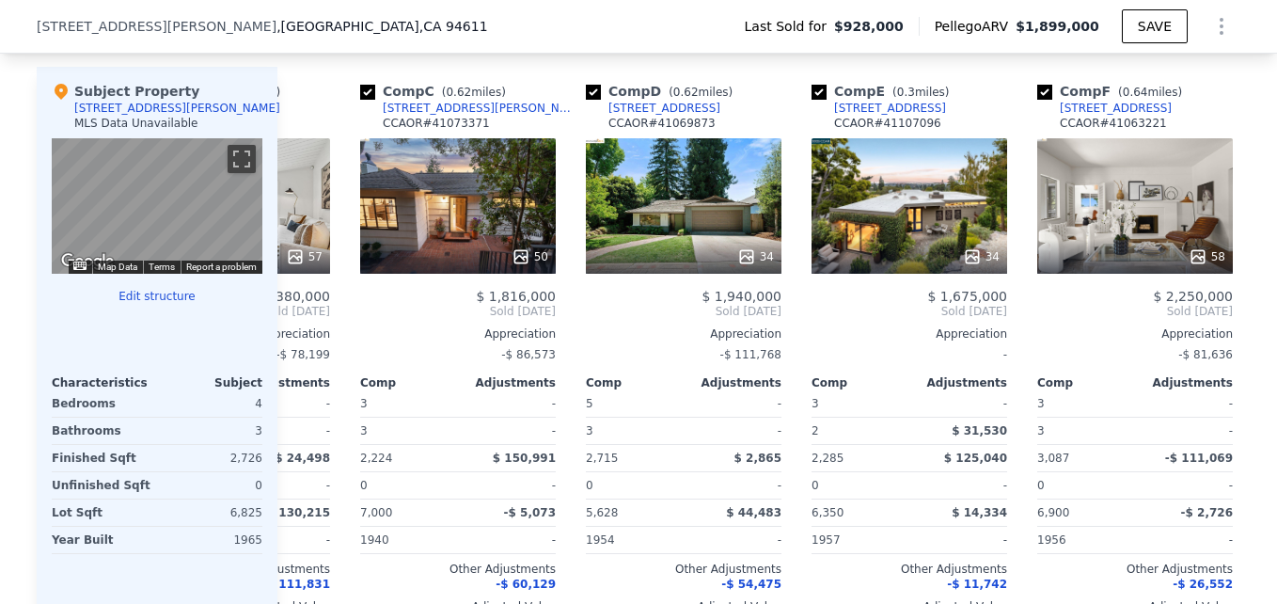
scroll to position [0, 392]
click at [873, 239] on div "34" at bounding box center [909, 205] width 196 height 135
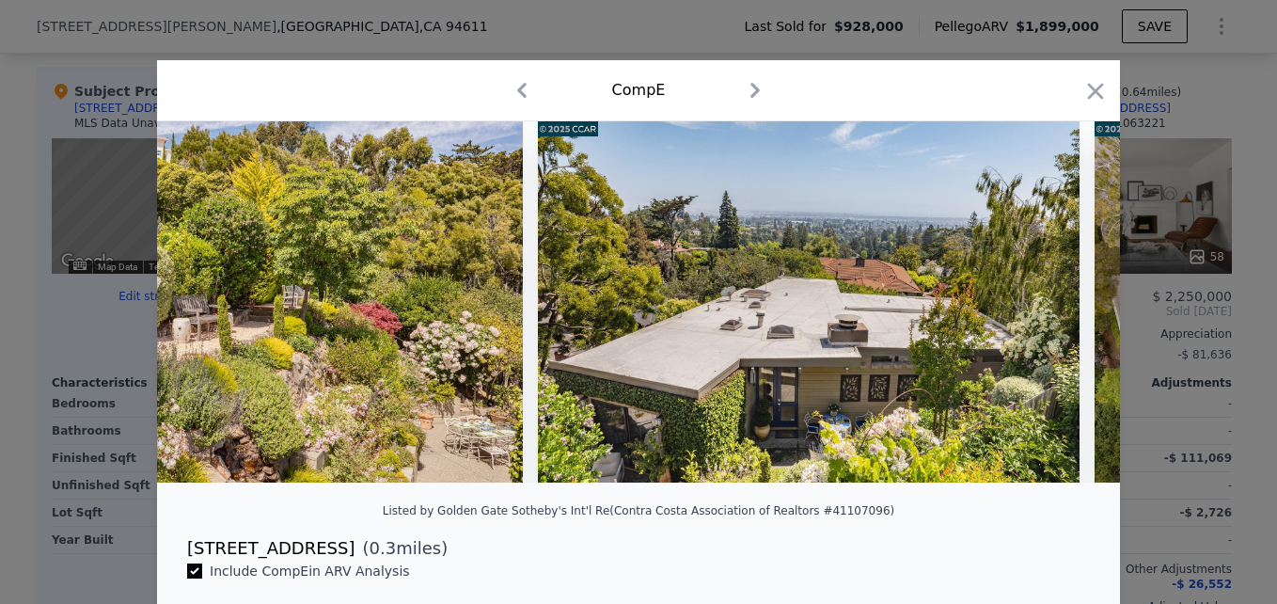
scroll to position [0, 16450]
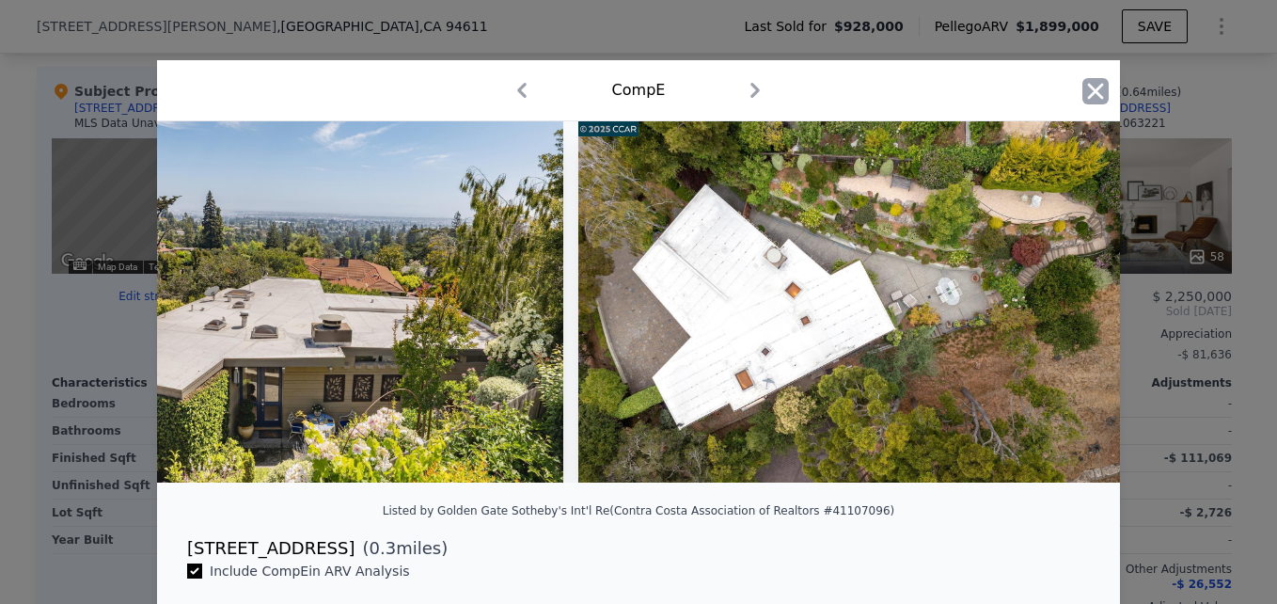
click at [1088, 95] on icon "button" at bounding box center [1096, 91] width 26 height 26
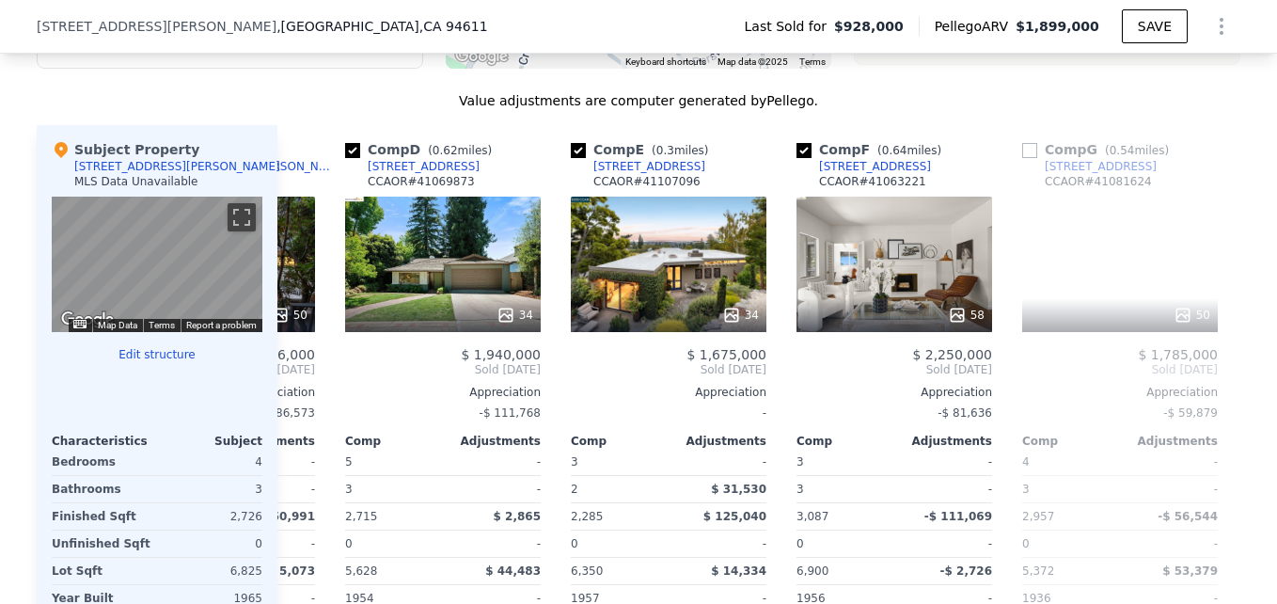
scroll to position [0, 652]
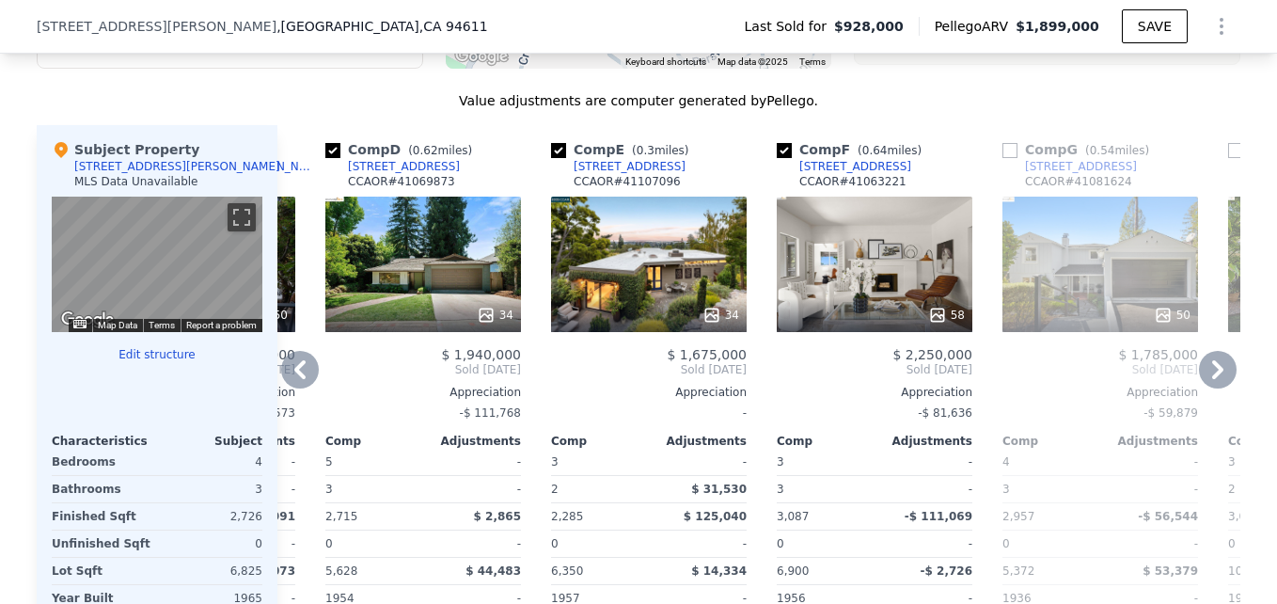
click at [636, 325] on div "34" at bounding box center [650, 315] width 180 height 19
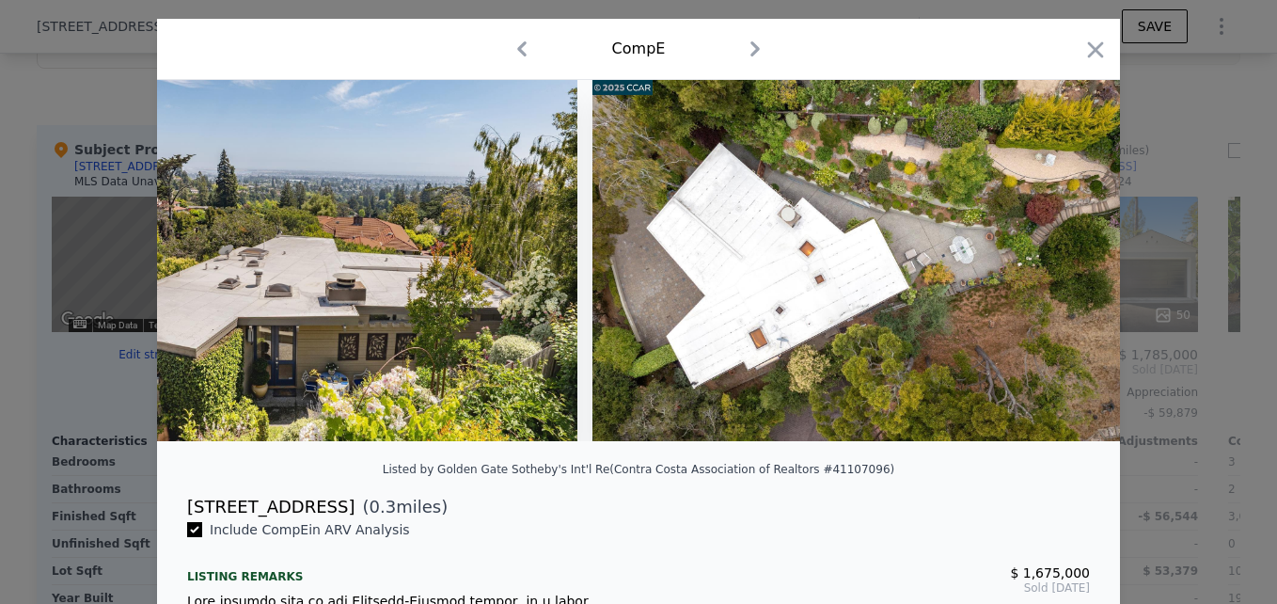
scroll to position [0, 16450]
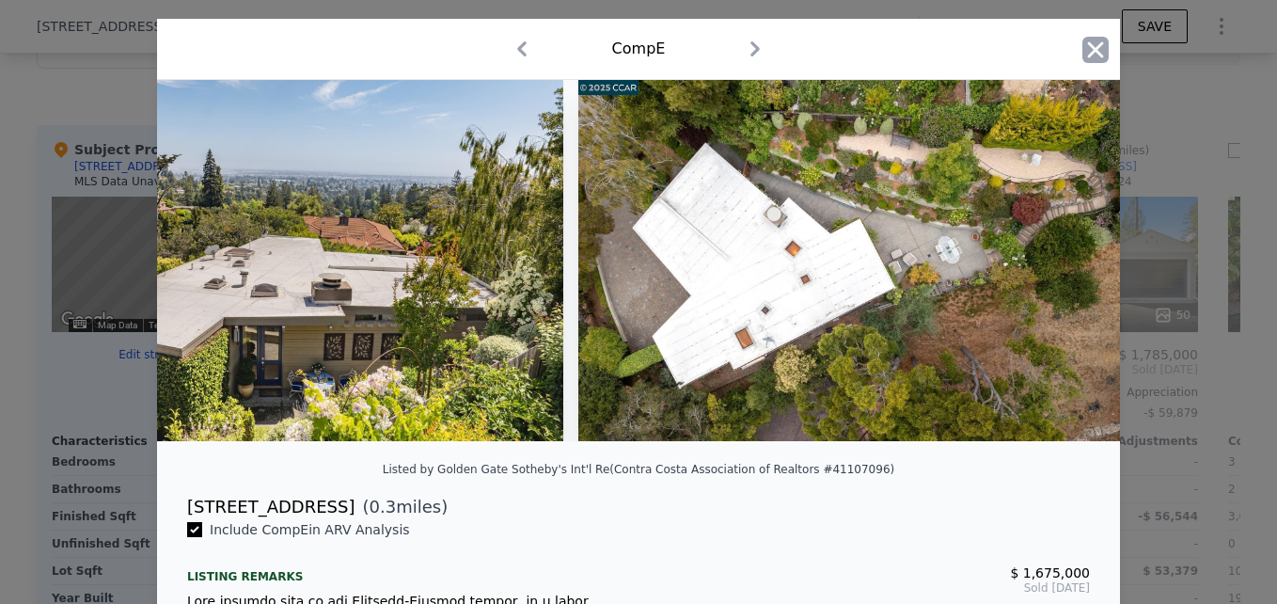
click at [1091, 49] on icon "button" at bounding box center [1096, 49] width 16 height 16
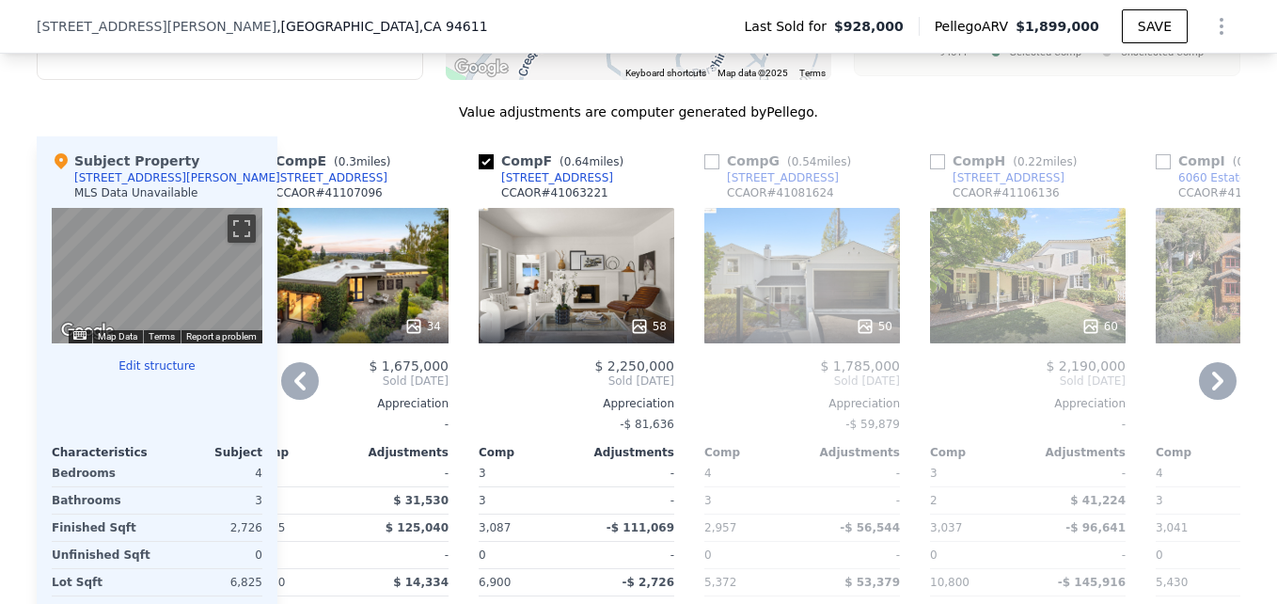
scroll to position [1846, 0]
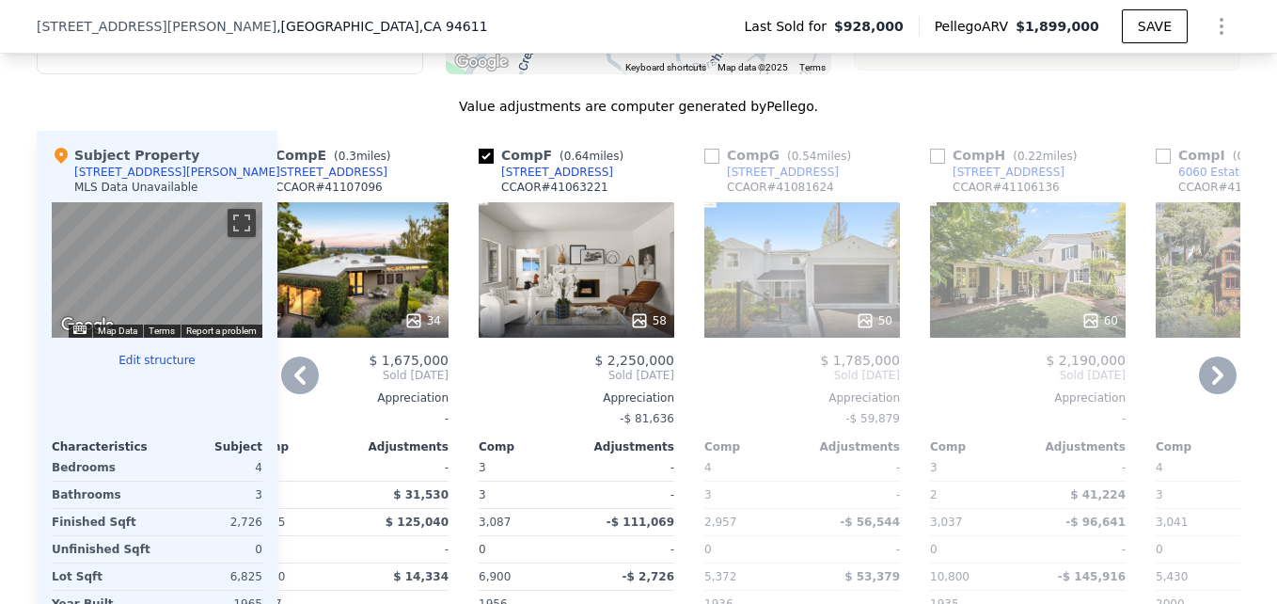
click at [779, 283] on div "50" at bounding box center [803, 269] width 196 height 135
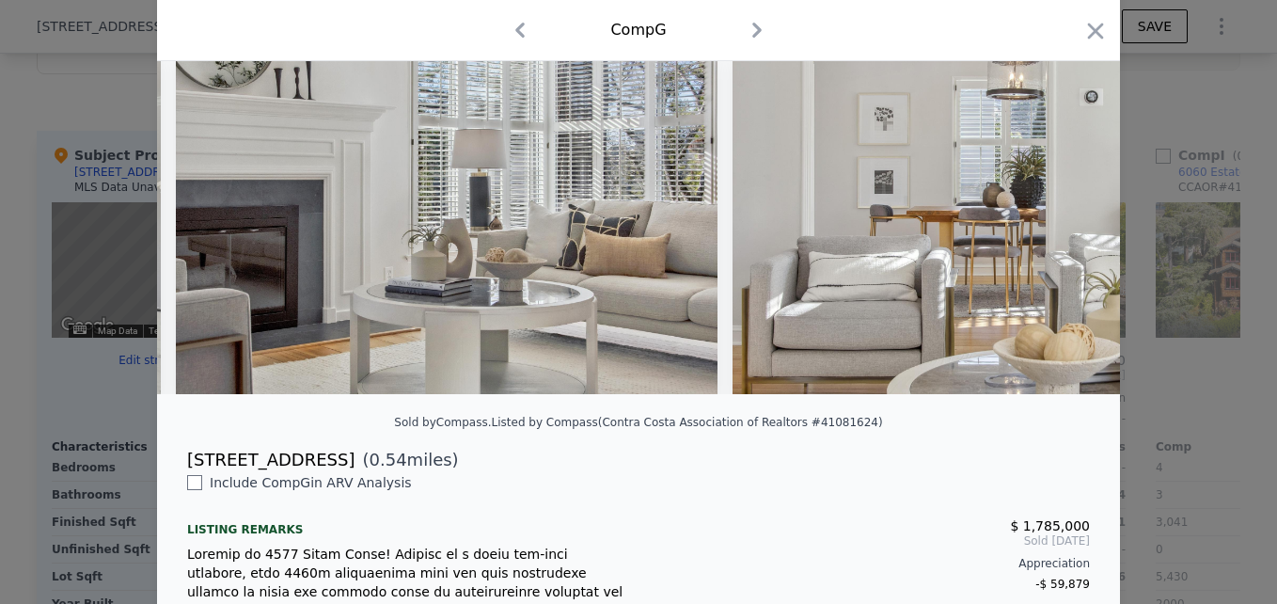
scroll to position [0, 3283]
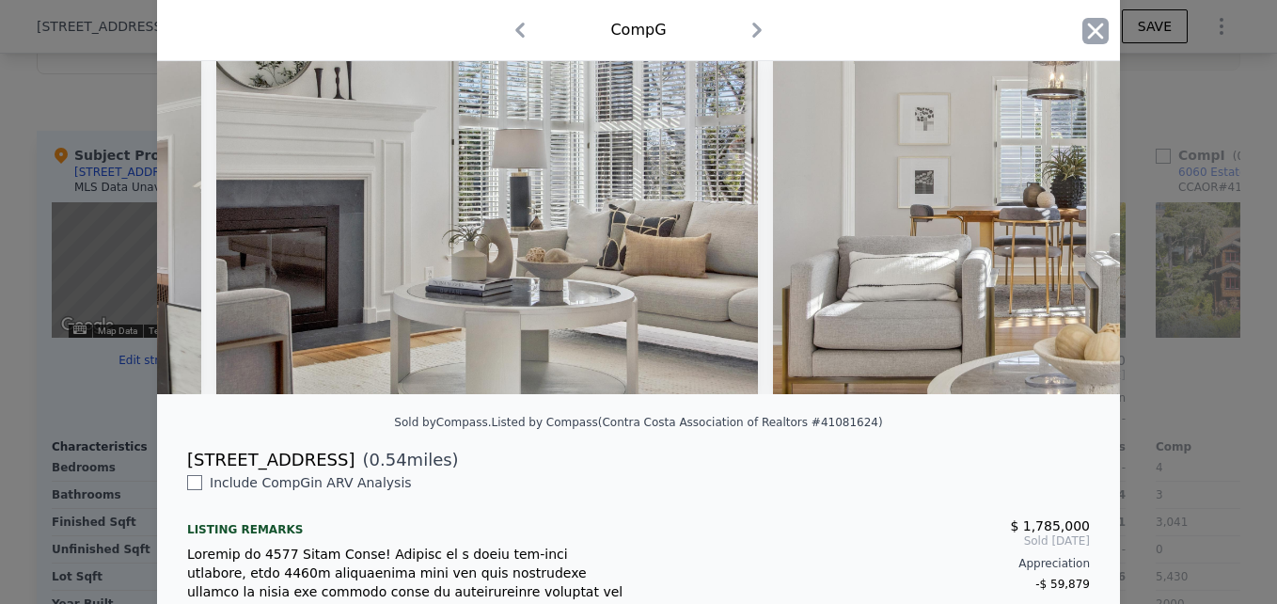
click at [1092, 28] on icon "button" at bounding box center [1096, 31] width 16 height 16
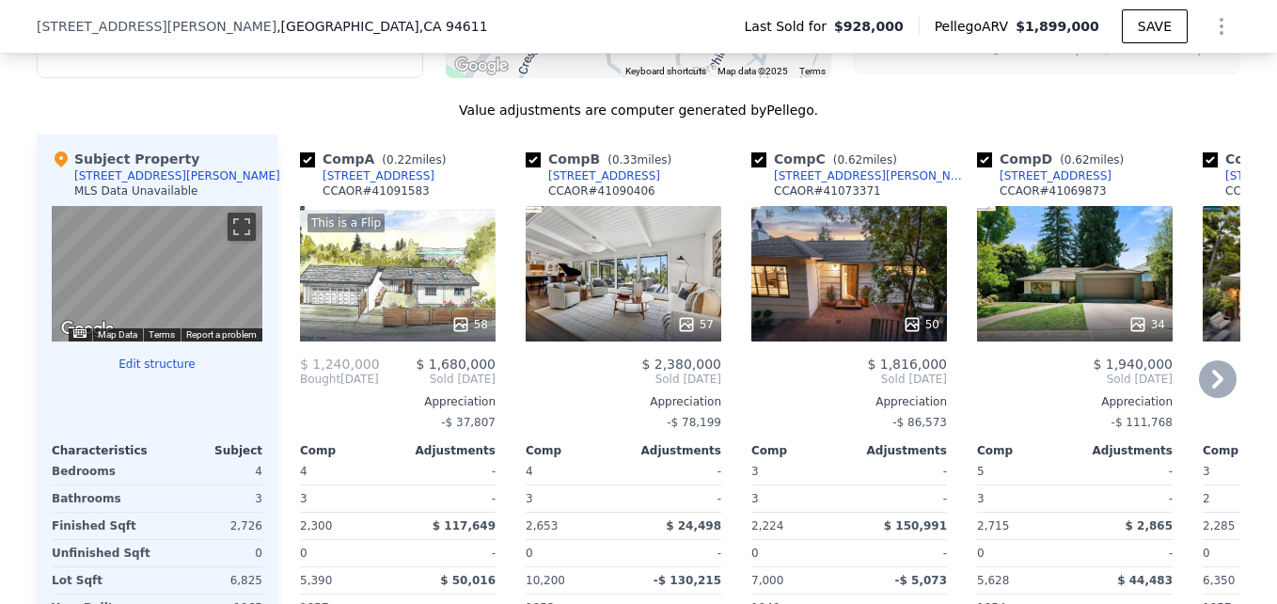
scroll to position [1841, 0]
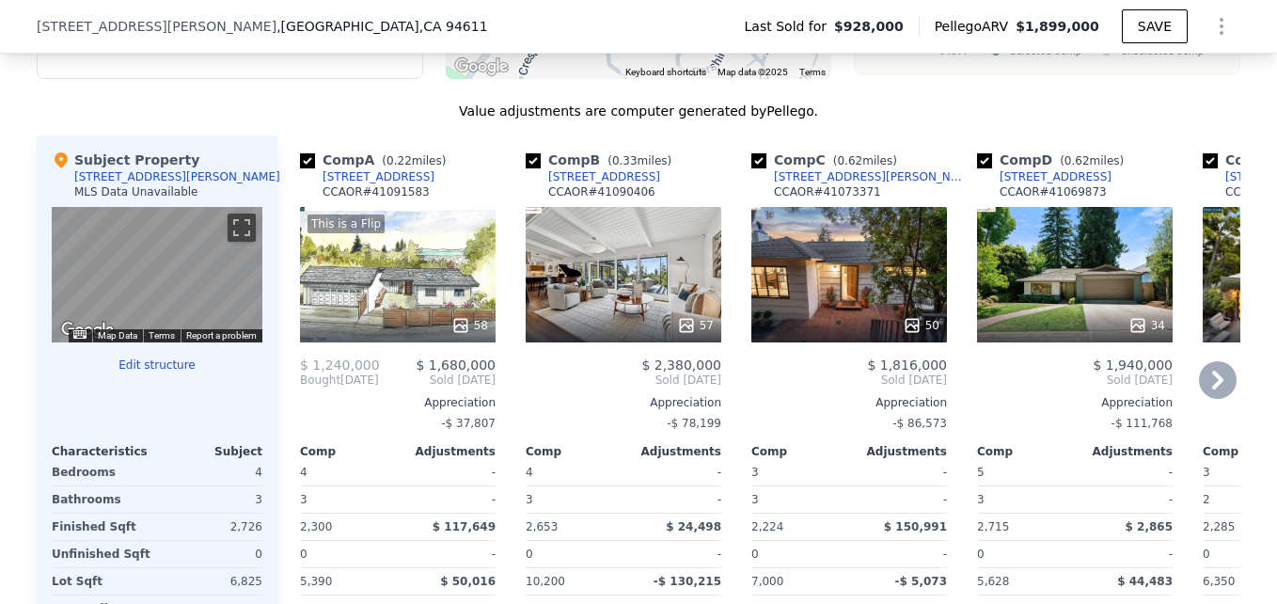
click at [676, 297] on div "57" at bounding box center [624, 274] width 196 height 135
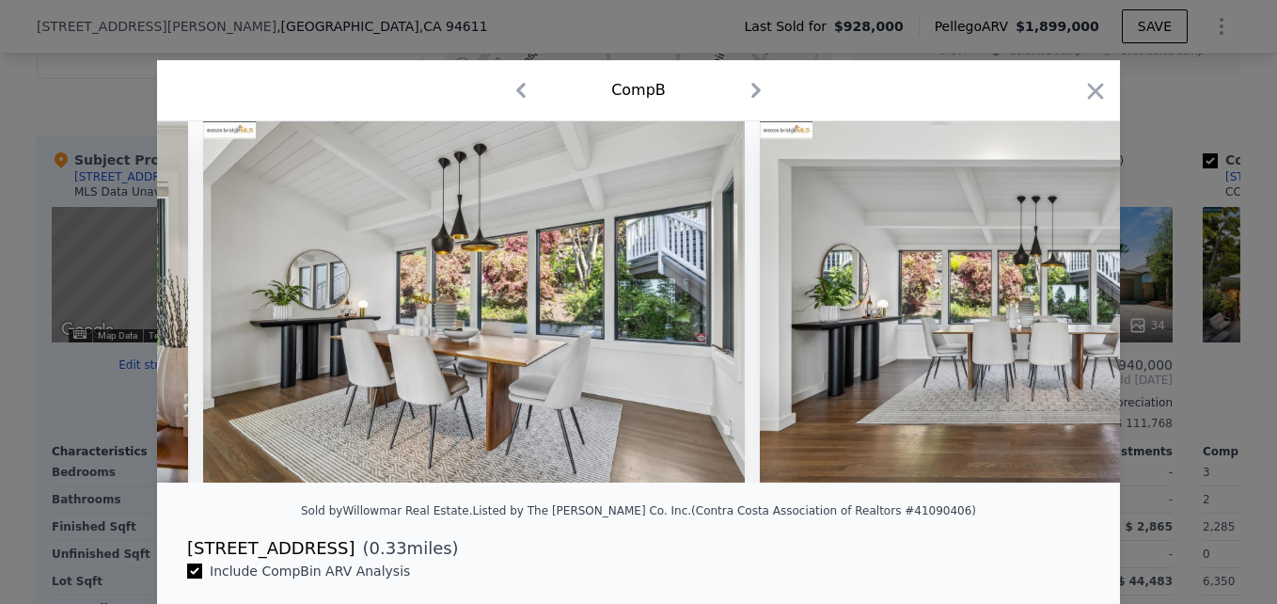
scroll to position [0, 5524]
click at [1083, 88] on icon "button" at bounding box center [1096, 91] width 26 height 26
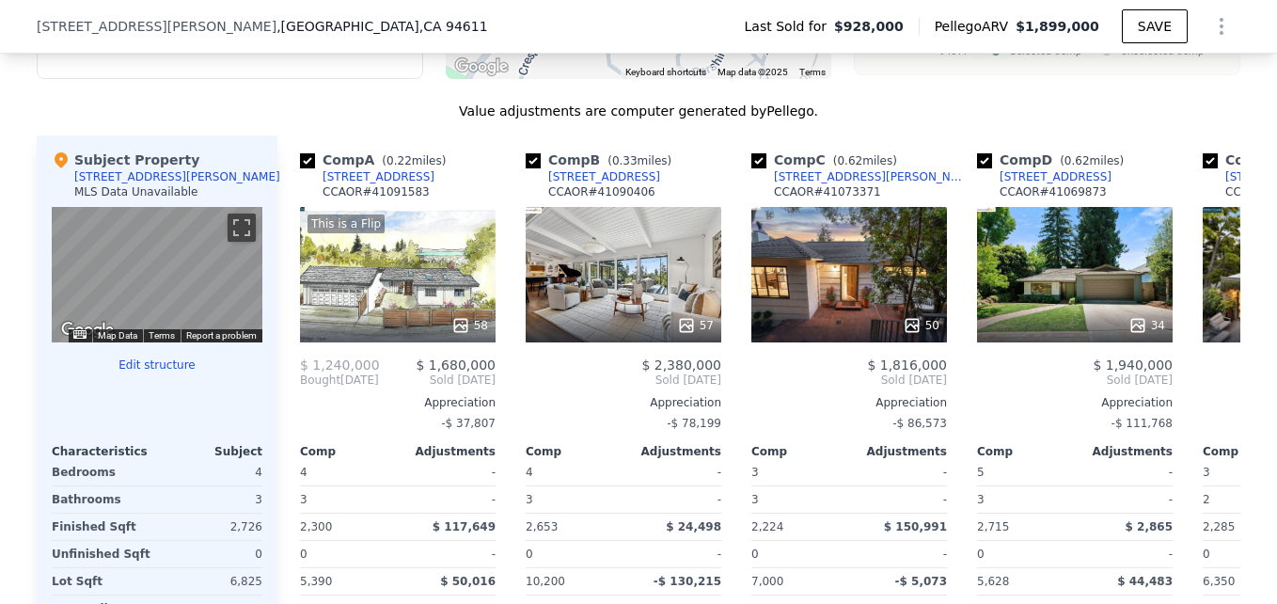
drag, startPoint x: 198, startPoint y: 24, endPoint x: 242, endPoint y: 29, distance: 44.5
drag, startPoint x: 242, startPoint y: 29, endPoint x: 223, endPoint y: 24, distance: 19.6
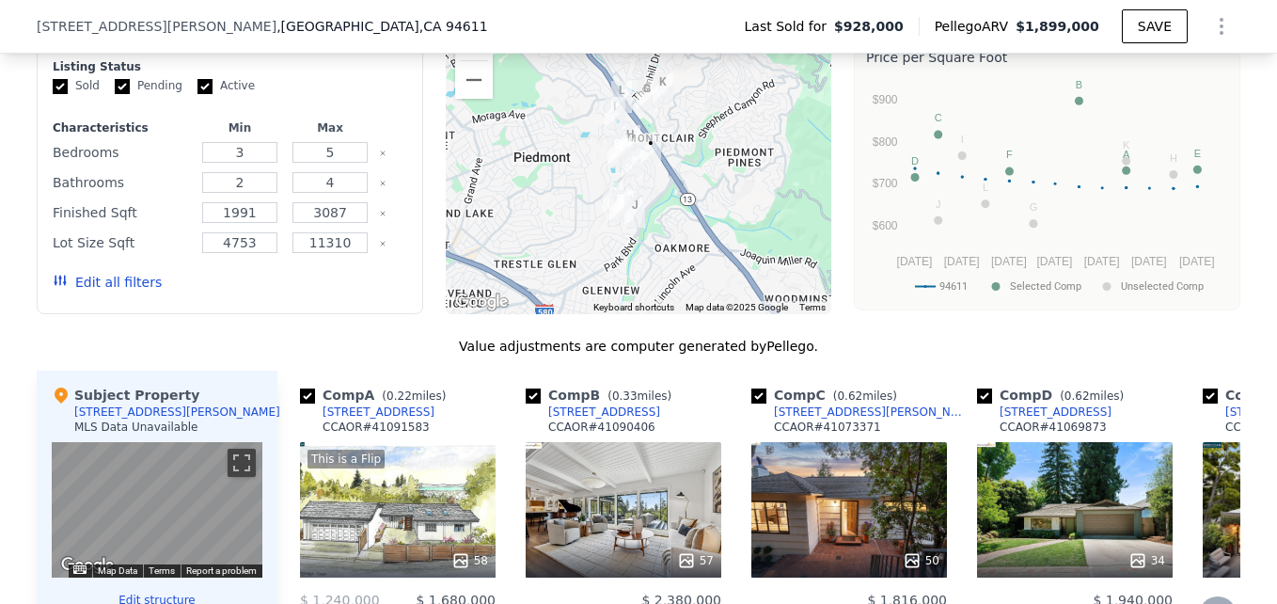
scroll to position [1586, 0]
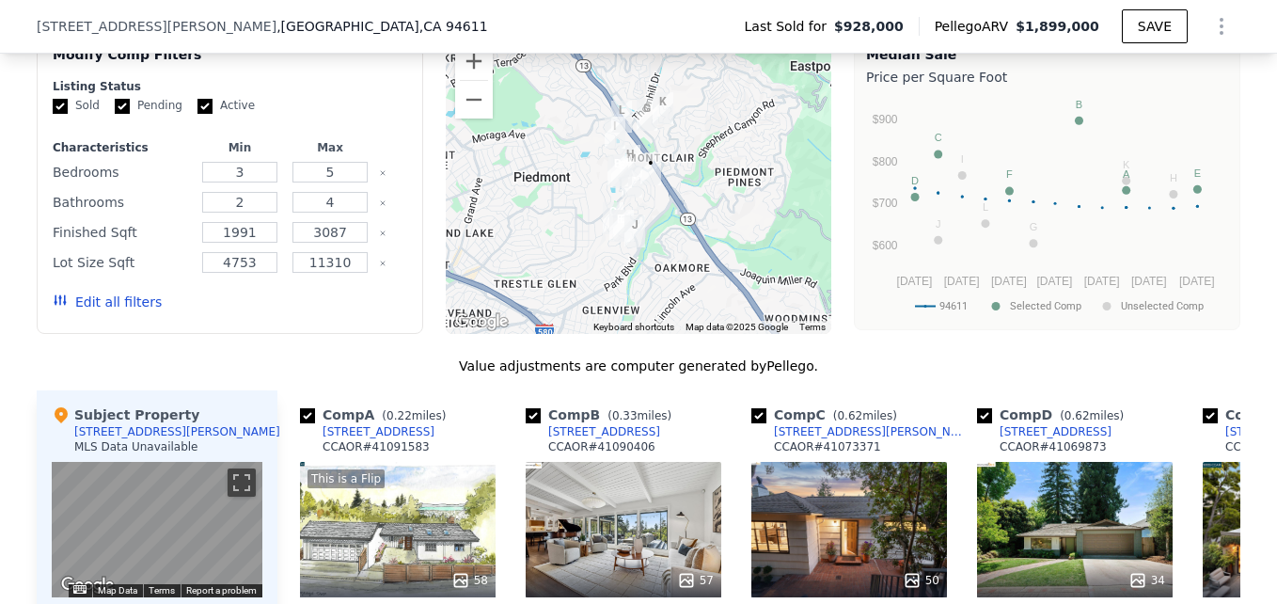
click at [569, 439] on div "[STREET_ADDRESS]" at bounding box center [604, 431] width 112 height 15
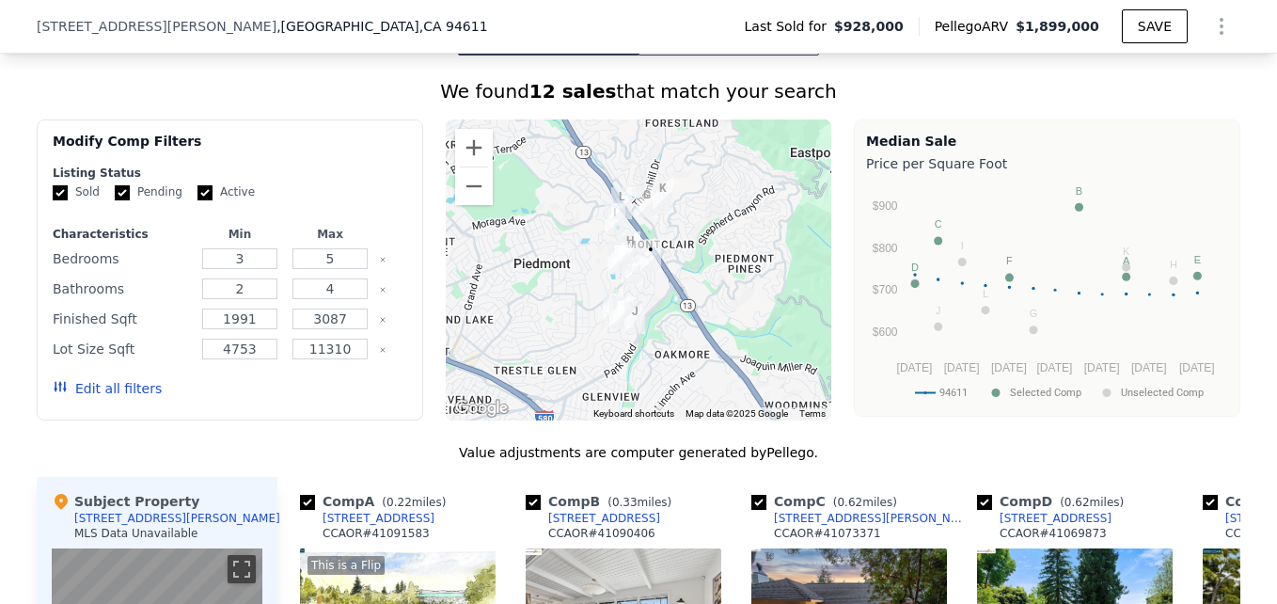
scroll to position [1492, 0]
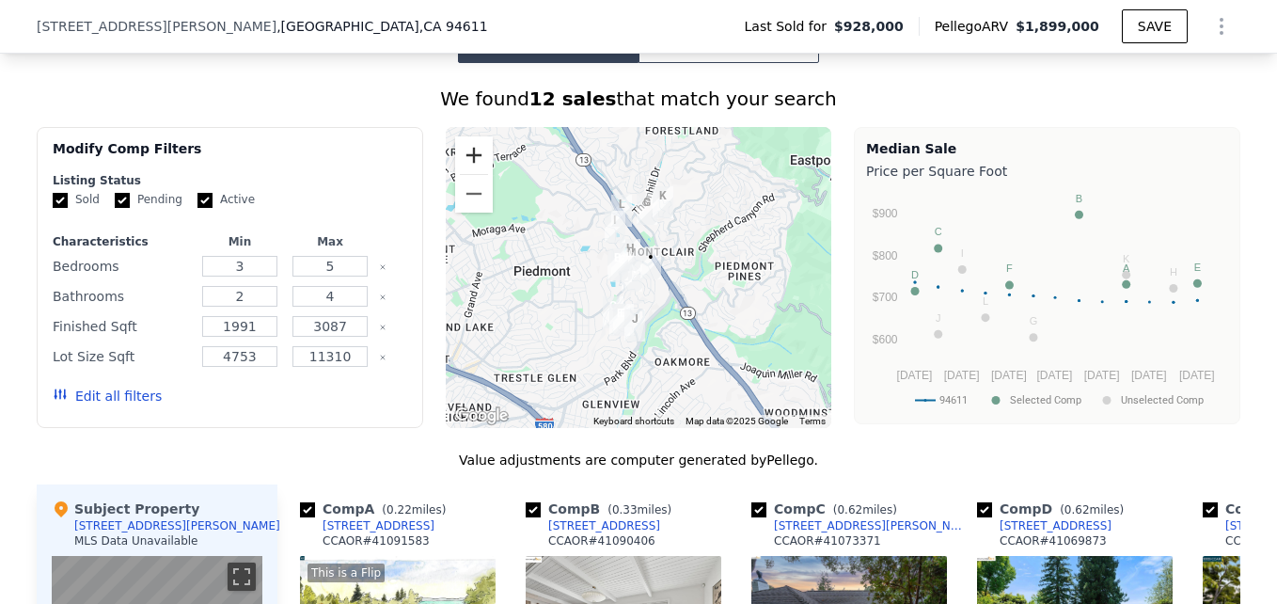
click at [468, 174] on button "Zoom in" at bounding box center [474, 155] width 38 height 38
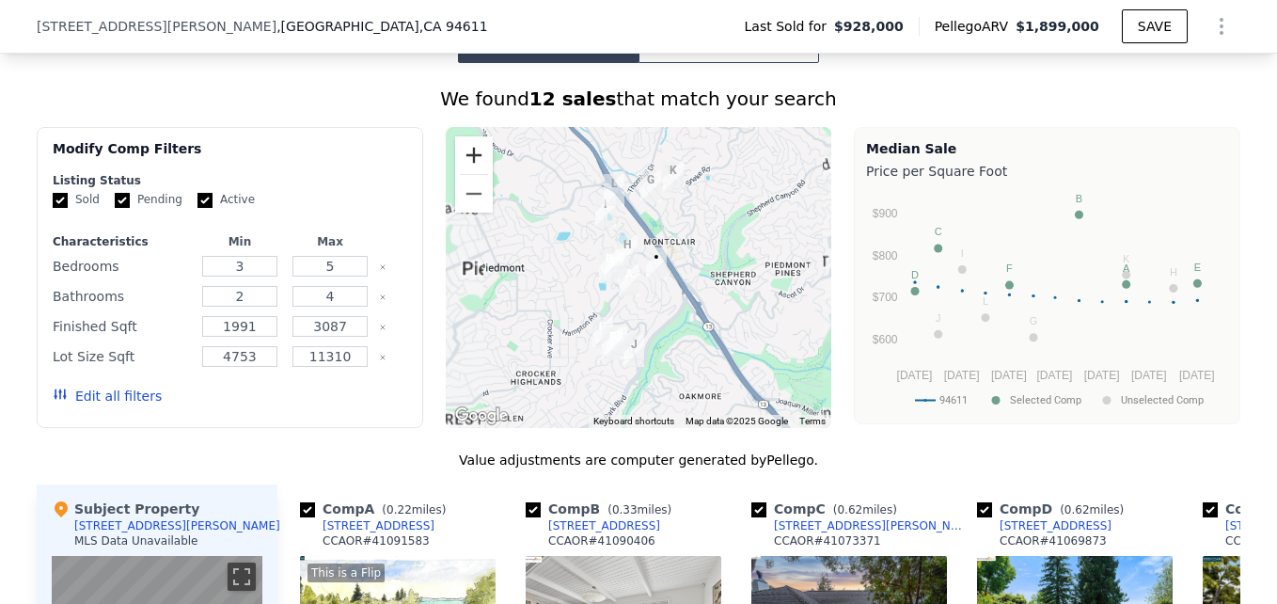
click at [468, 174] on button "Zoom in" at bounding box center [474, 155] width 38 height 38
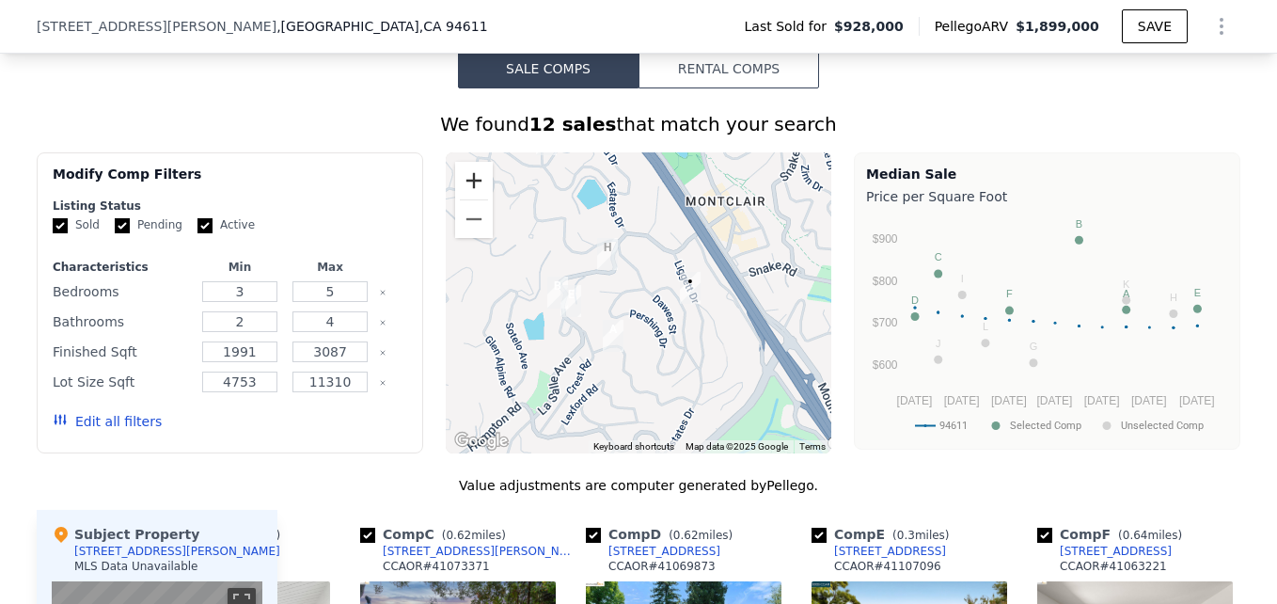
scroll to position [1464, 0]
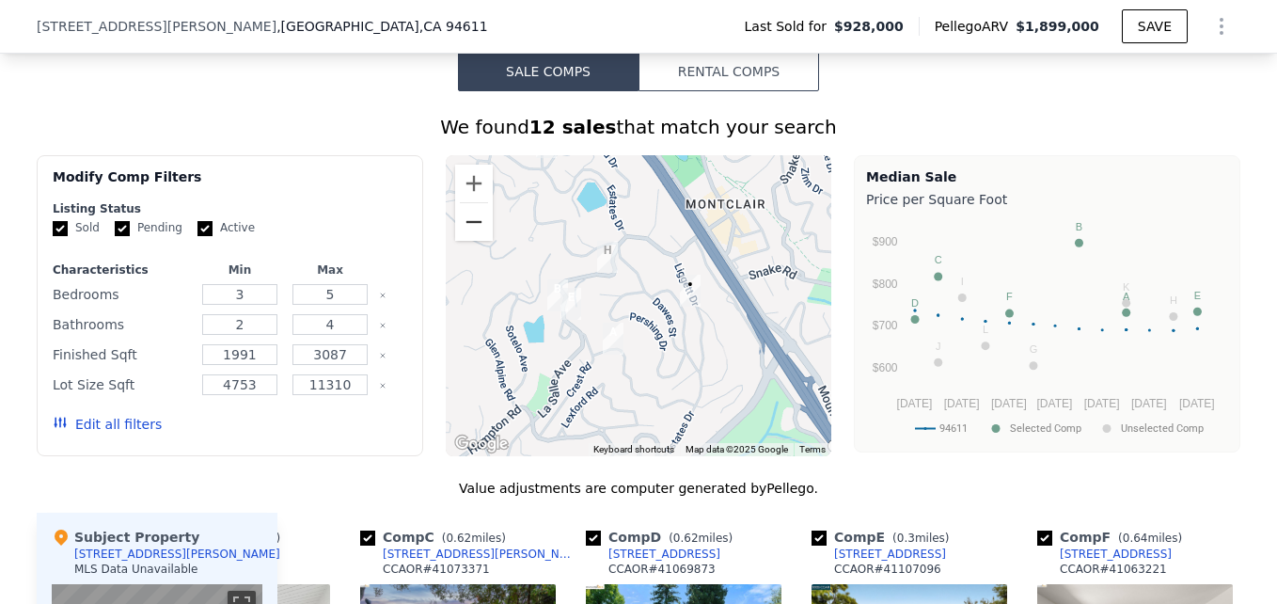
click at [469, 241] on button "Zoom out" at bounding box center [474, 222] width 38 height 38
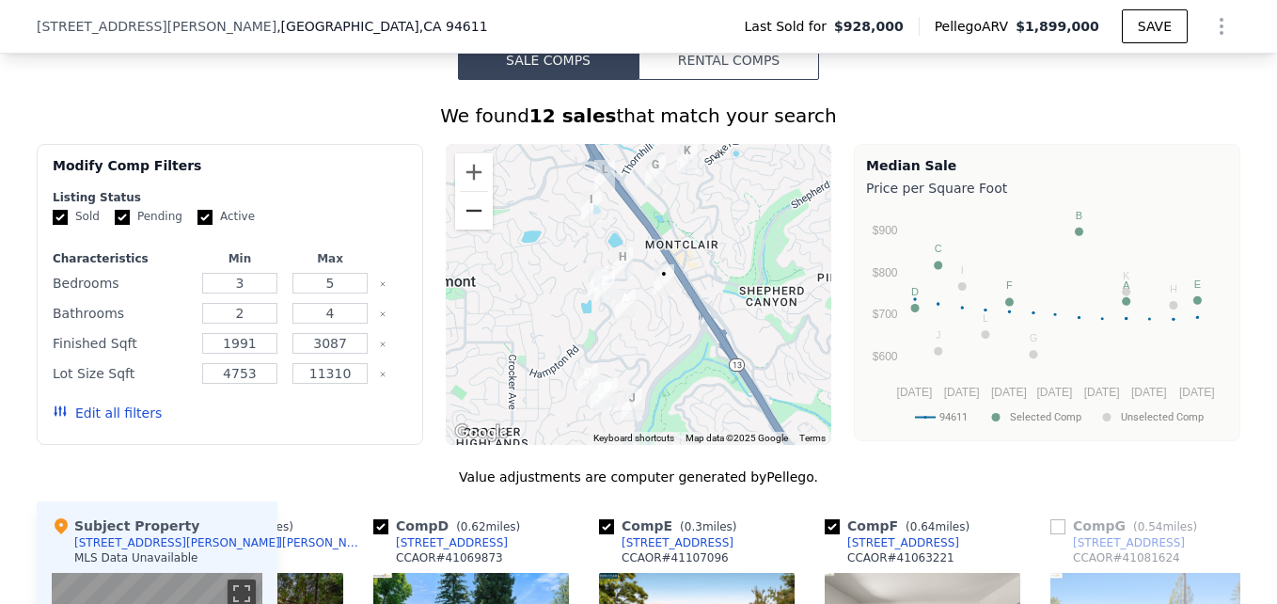
scroll to position [1465, 0]
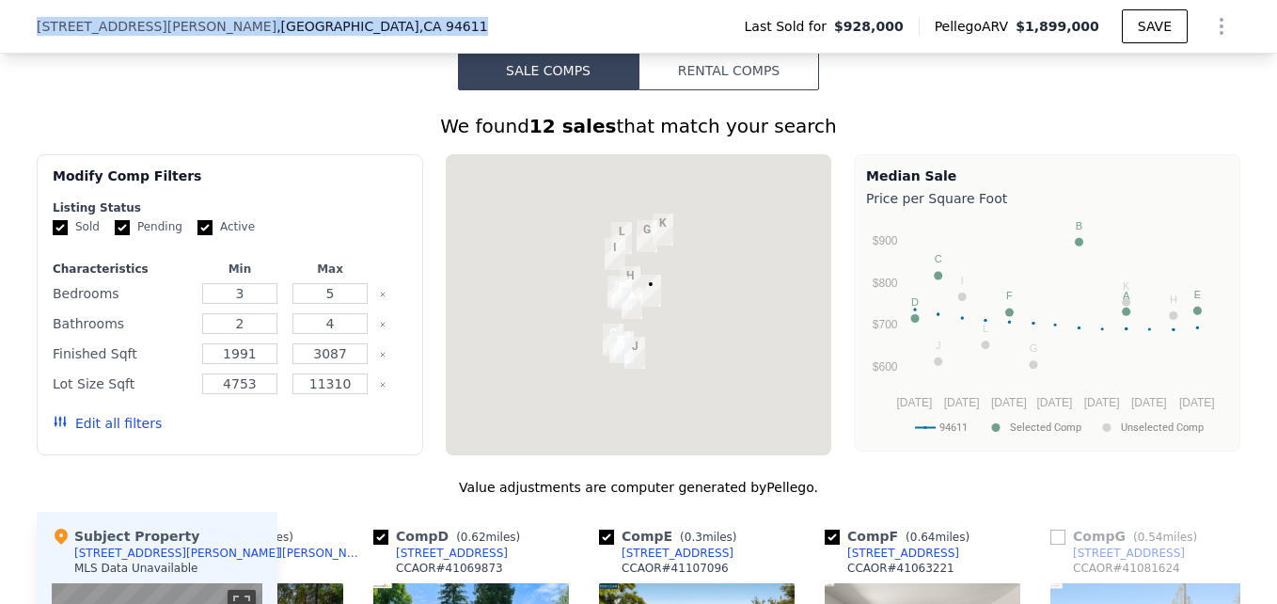
drag, startPoint x: 29, startPoint y: 21, endPoint x: 262, endPoint y: 32, distance: 232.6
click at [262, 32] on div "6611 Liggett Dr , Oakland , CA 94611 Last Sold for $928,000 Pellego ARV $1,899,…" at bounding box center [639, 26] width 1204 height 53
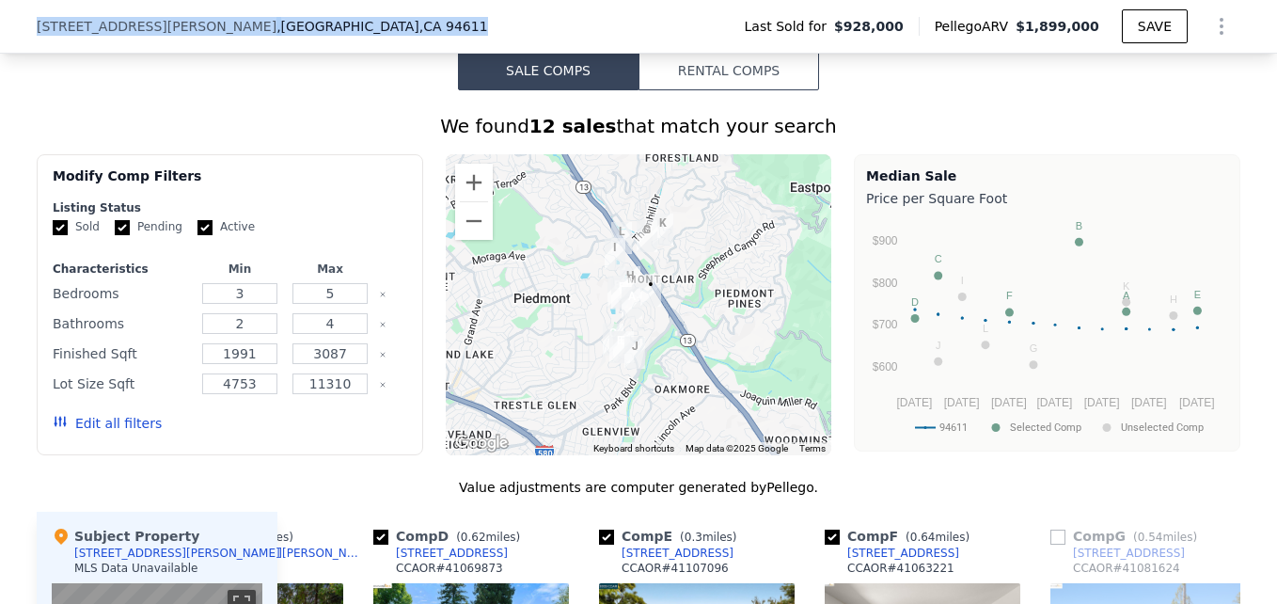
drag, startPoint x: 262, startPoint y: 32, endPoint x: 207, endPoint y: 32, distance: 54.6
copy div "6611 Liggett Dr , Oakland , CA 94611"
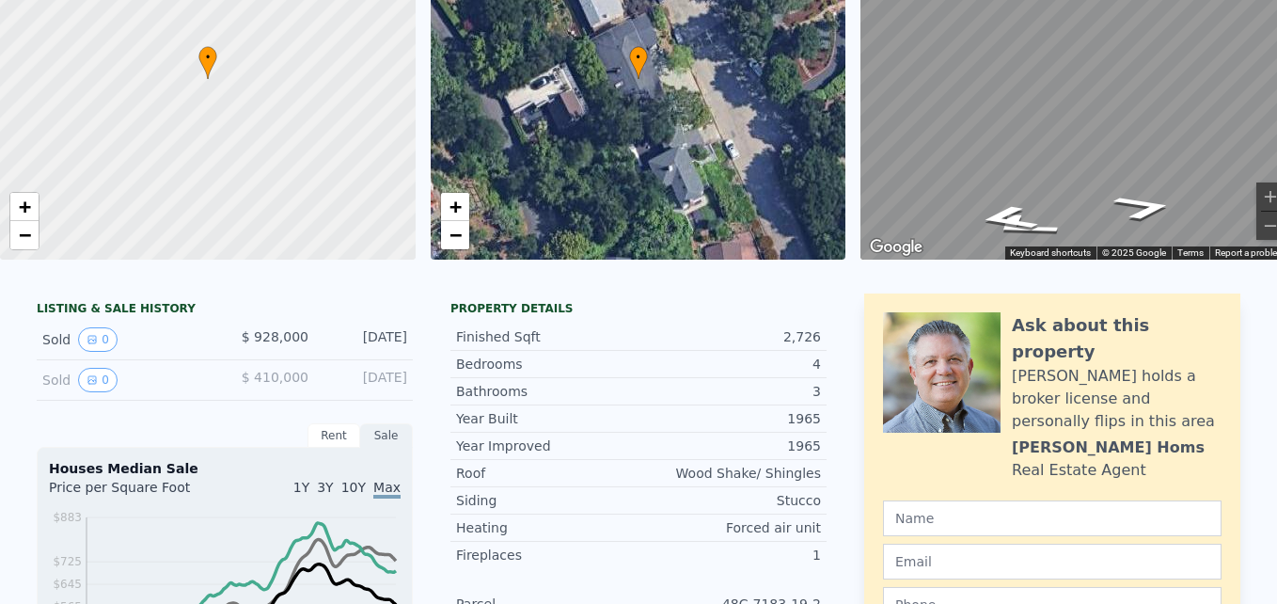
scroll to position [0, 0]
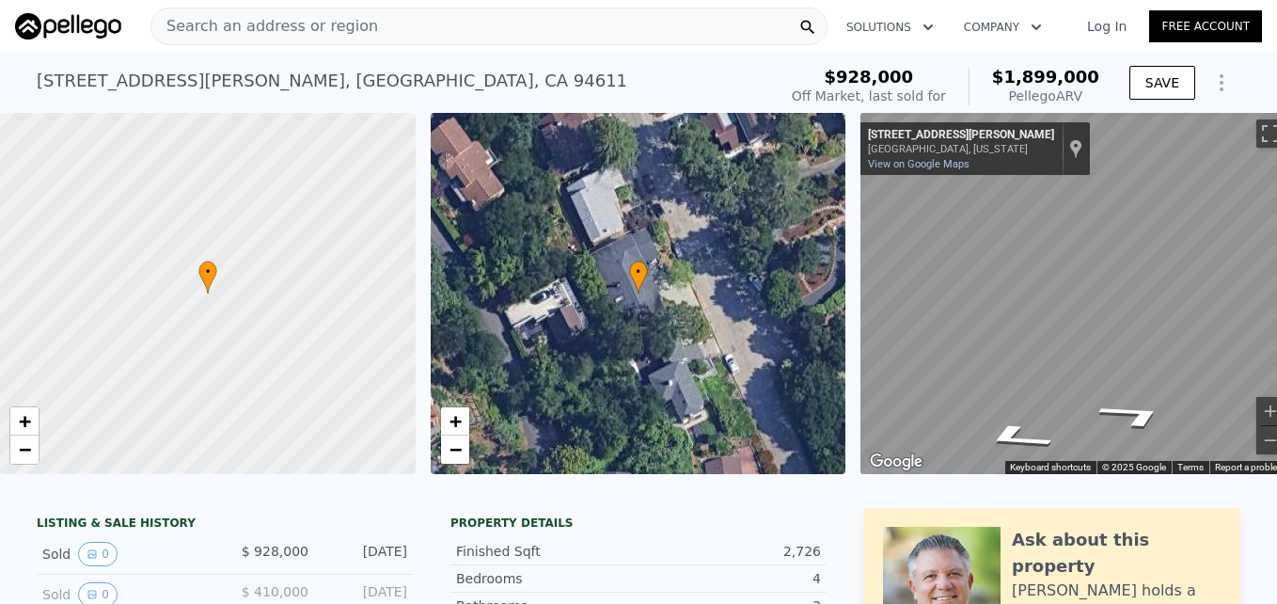
drag, startPoint x: 1124, startPoint y: 430, endPoint x: 778, endPoint y: 70, distance: 499.6
click at [1004, 402] on icon "Go Southeast, Liggett Dr" at bounding box center [1010, 396] width 116 height 41
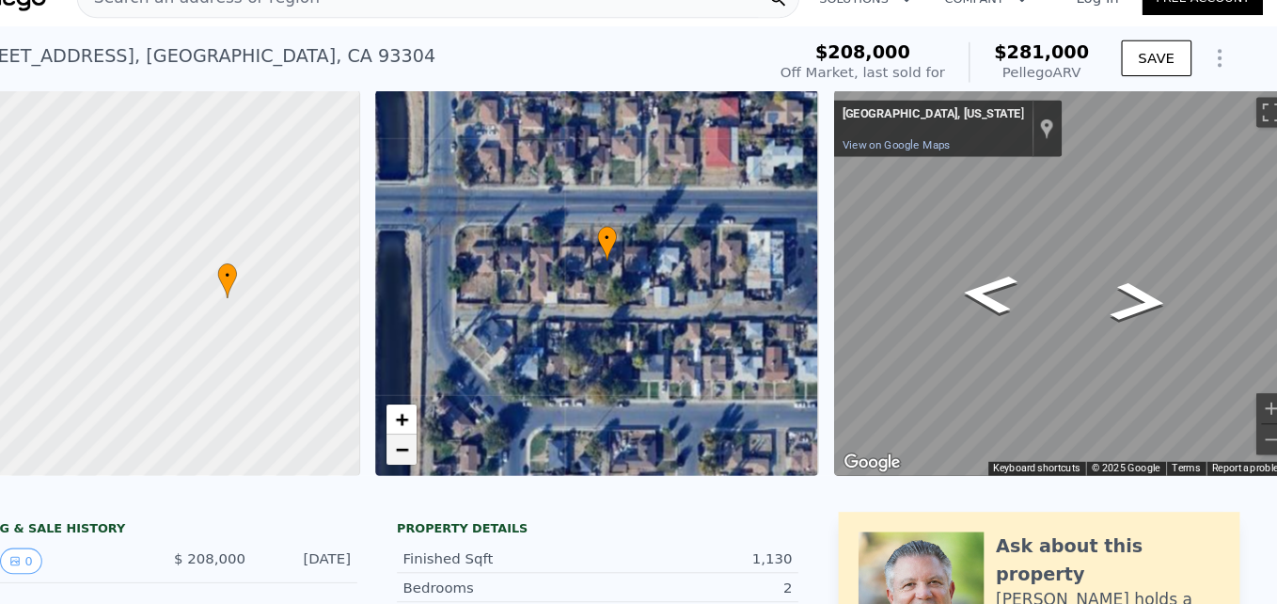
click at [461, 455] on span "−" at bounding box center [455, 449] width 12 height 24
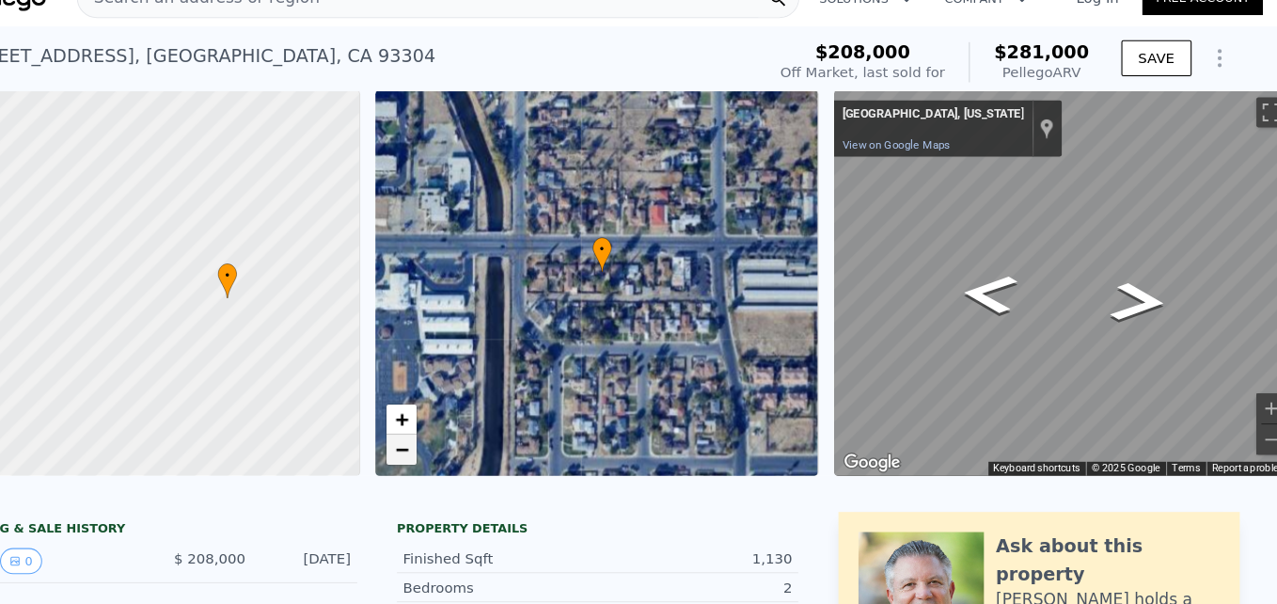
click at [461, 455] on span "−" at bounding box center [455, 449] width 12 height 24
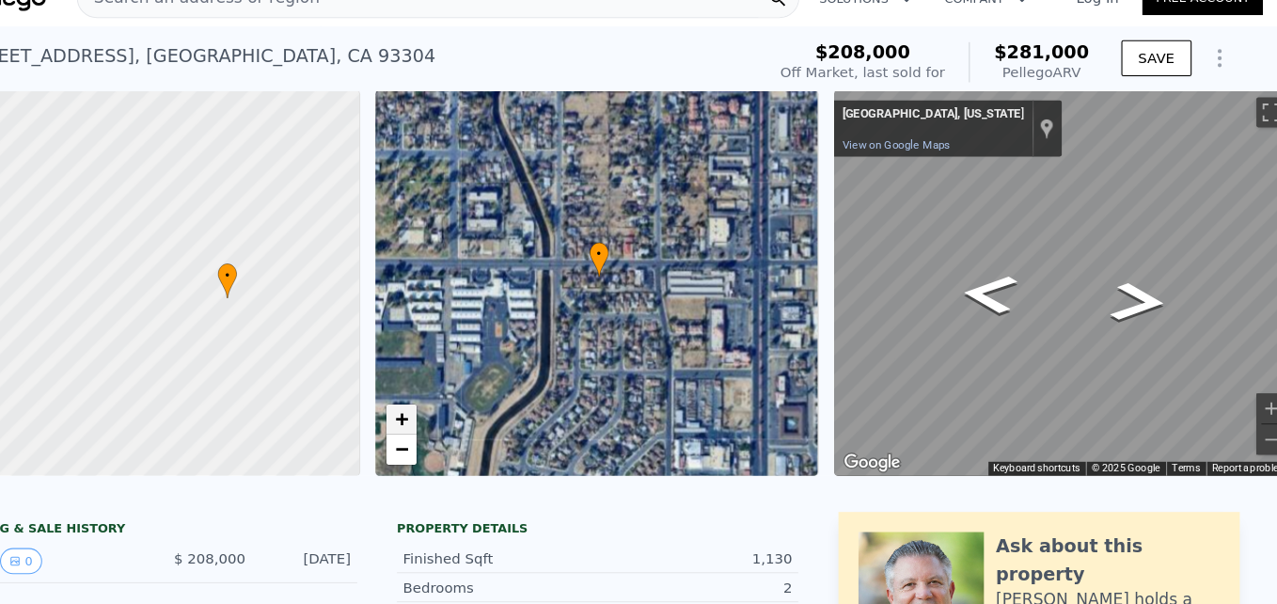
click at [451, 420] on span "+" at bounding box center [455, 421] width 12 height 24
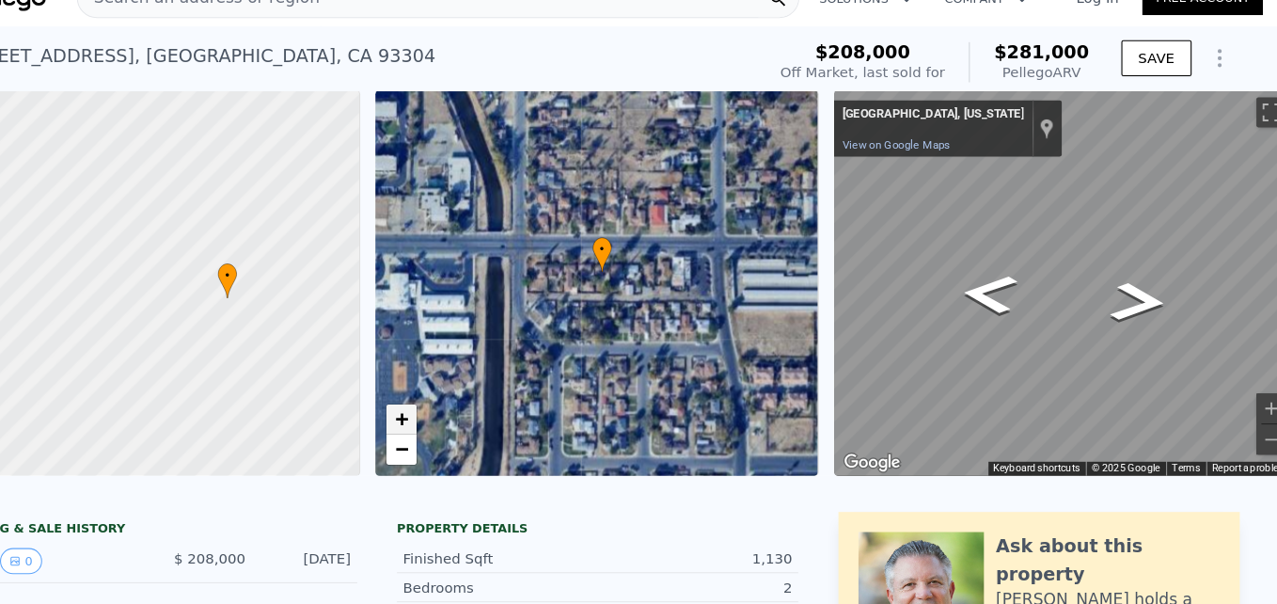
click at [451, 420] on span "+" at bounding box center [455, 421] width 12 height 24
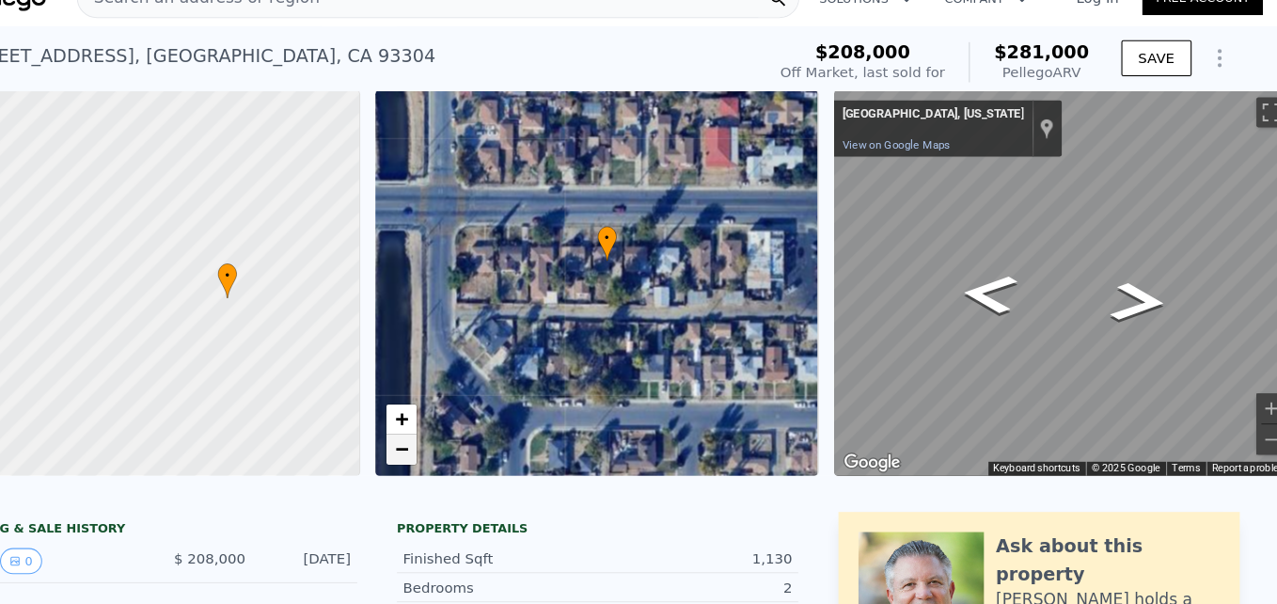
click at [446, 444] on link "−" at bounding box center [455, 450] width 28 height 28
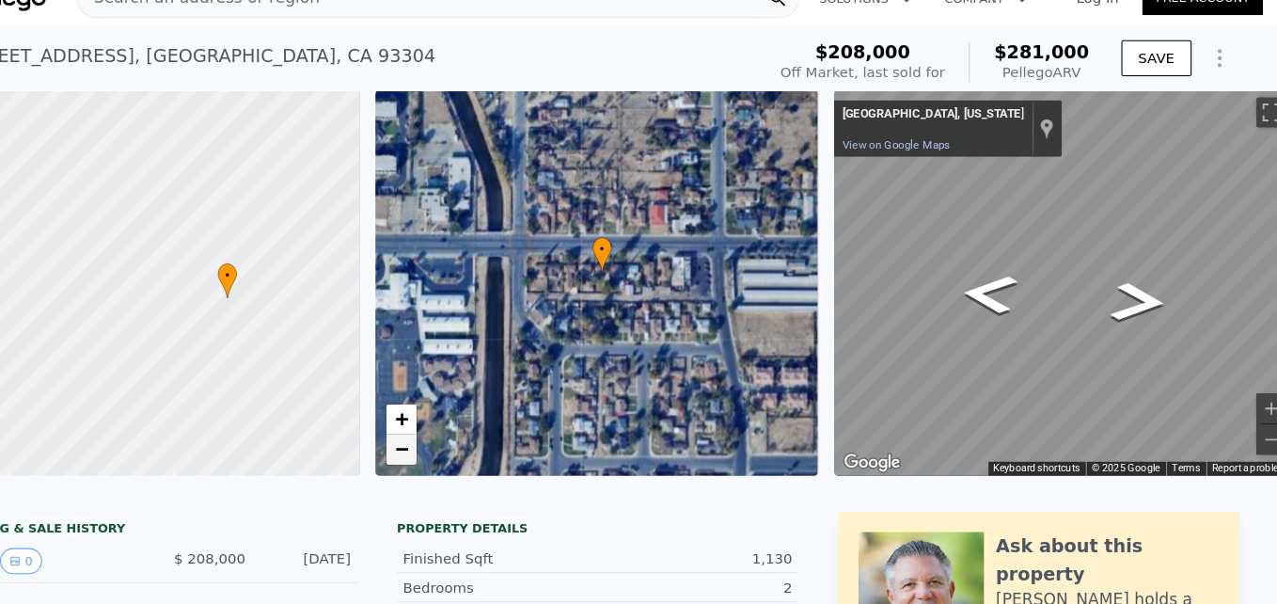
click at [446, 444] on link "−" at bounding box center [455, 450] width 28 height 28
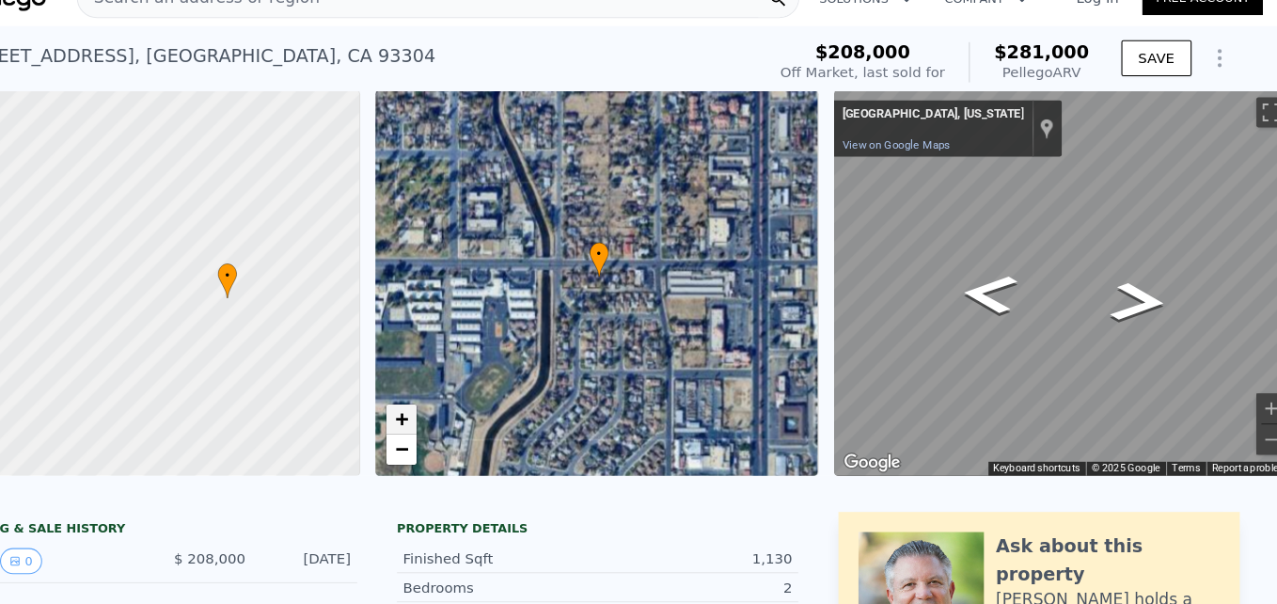
click at [450, 420] on span "+" at bounding box center [455, 421] width 12 height 24
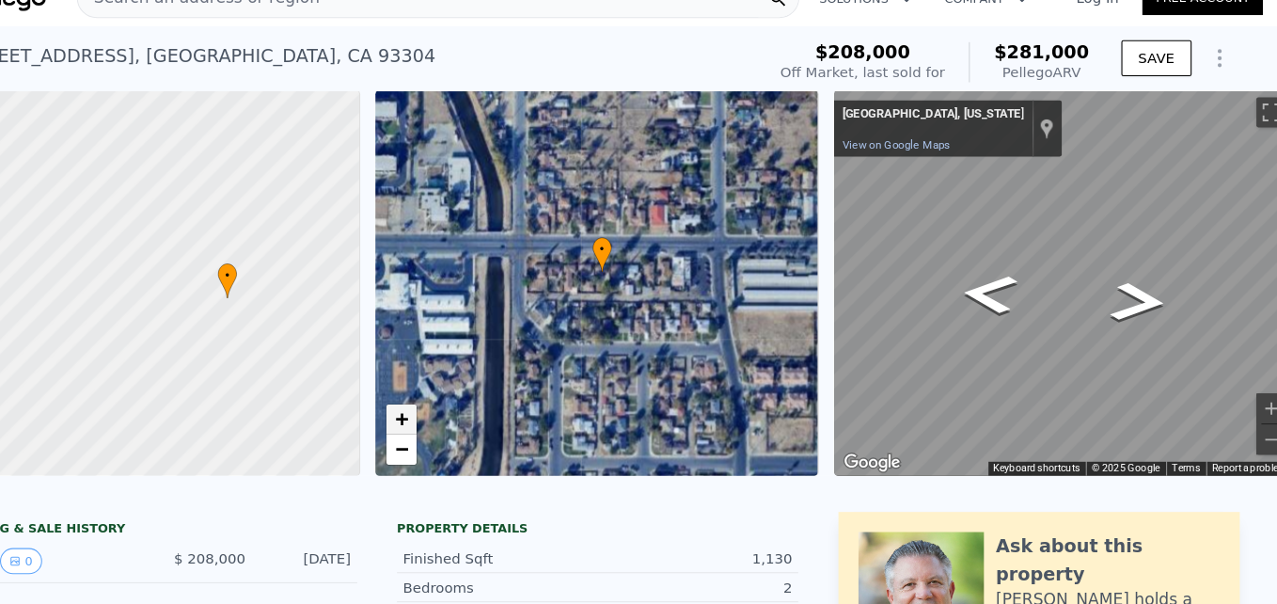
click at [450, 420] on span "+" at bounding box center [455, 421] width 12 height 24
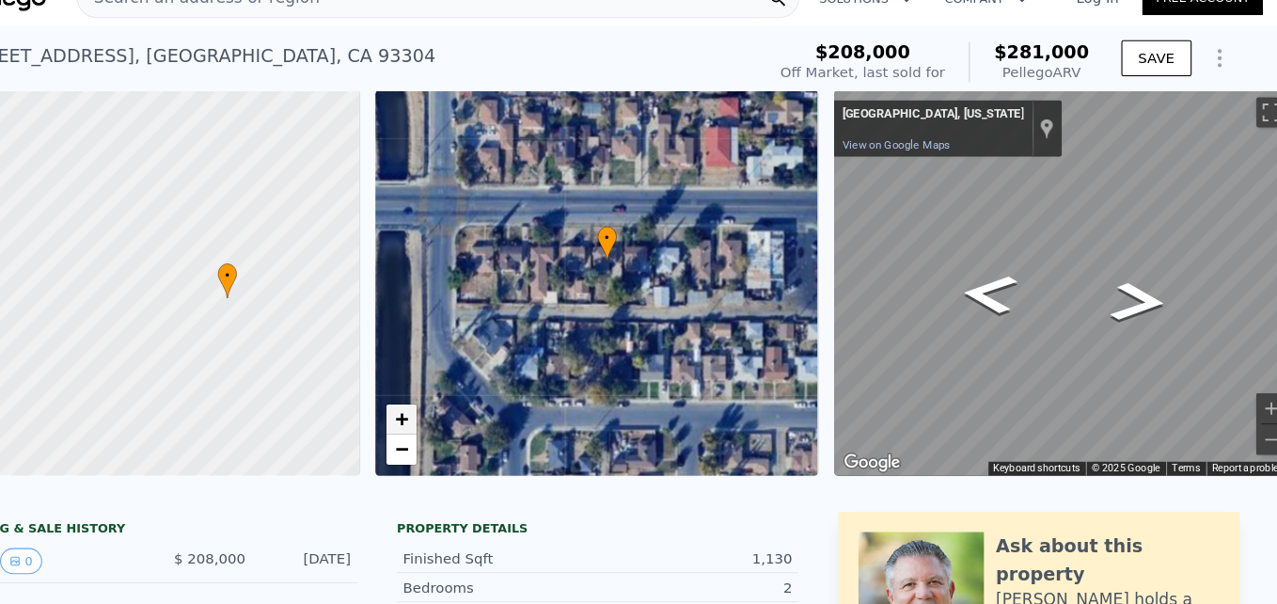
click at [450, 420] on span "+" at bounding box center [455, 421] width 12 height 24
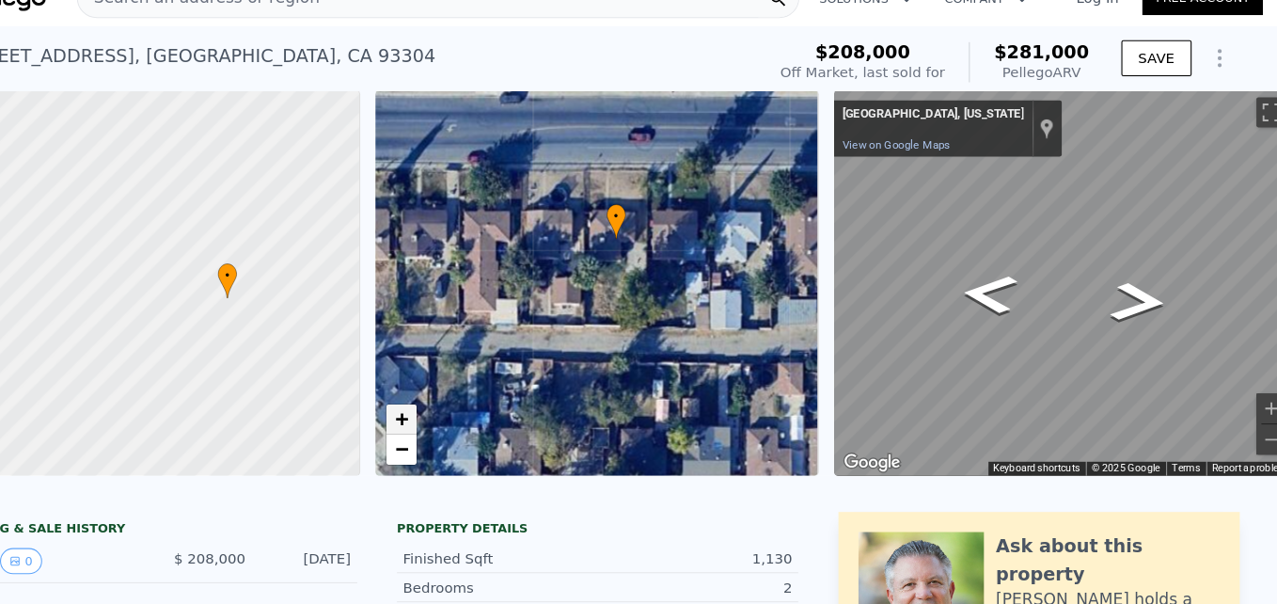
click at [450, 420] on span "+" at bounding box center [455, 421] width 12 height 24
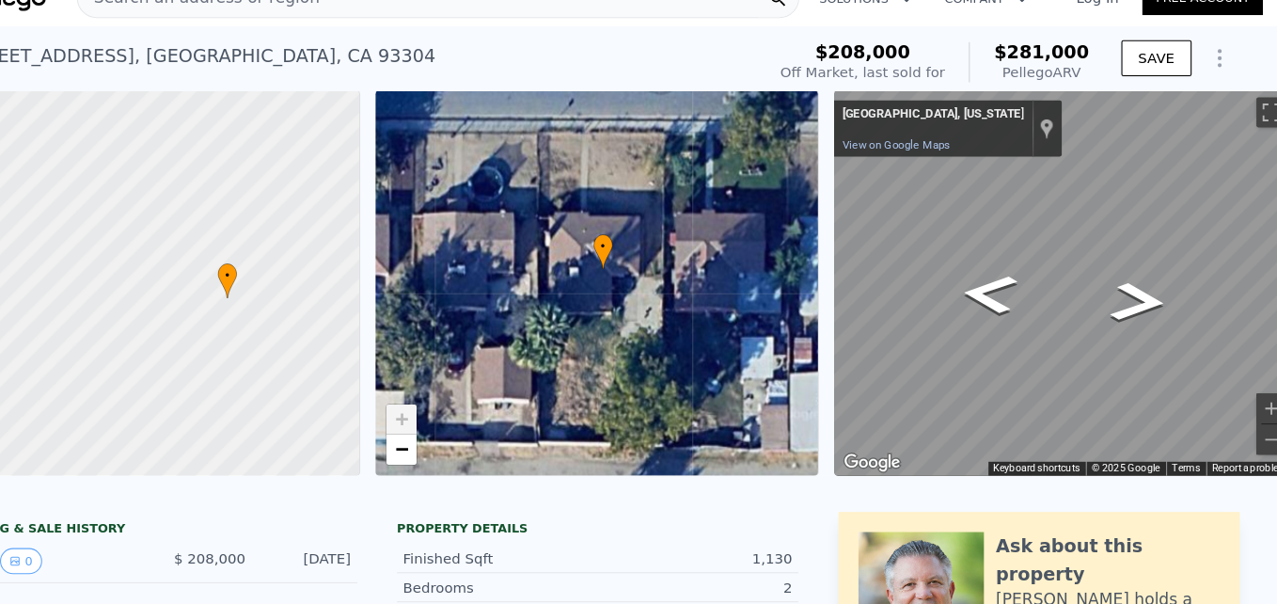
drag, startPoint x: 643, startPoint y: 326, endPoint x: 612, endPoint y: 397, distance: 77.1
click at [612, 397] on div "• + −" at bounding box center [639, 293] width 416 height 361
click at [456, 457] on span "−" at bounding box center [455, 449] width 12 height 24
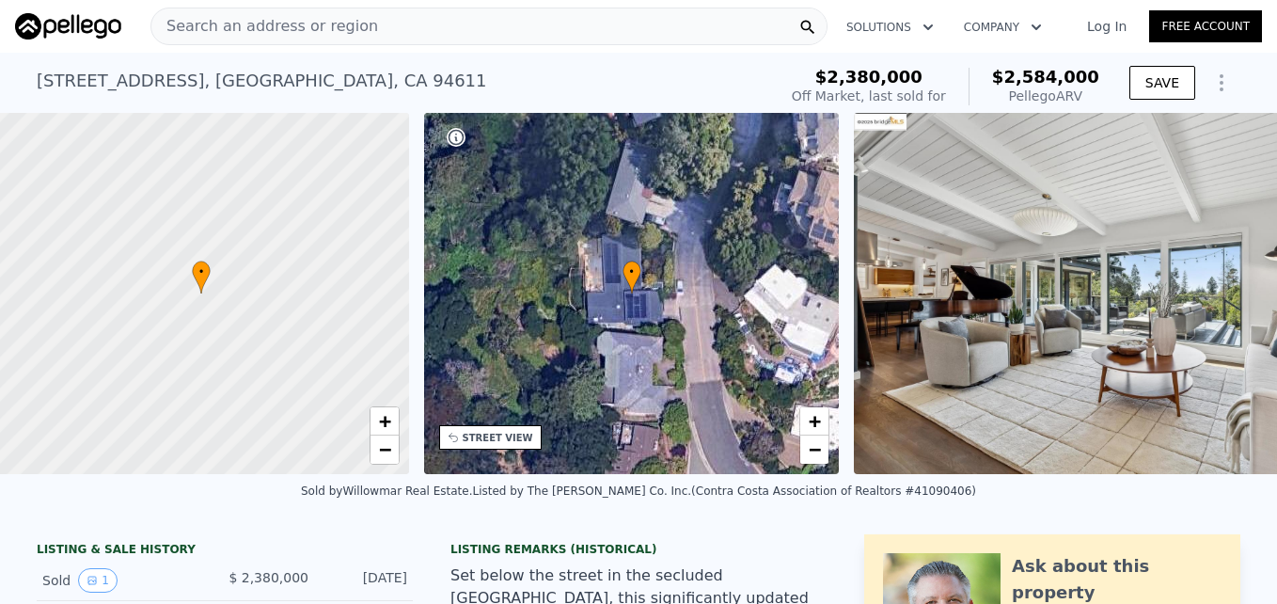
scroll to position [0, 8]
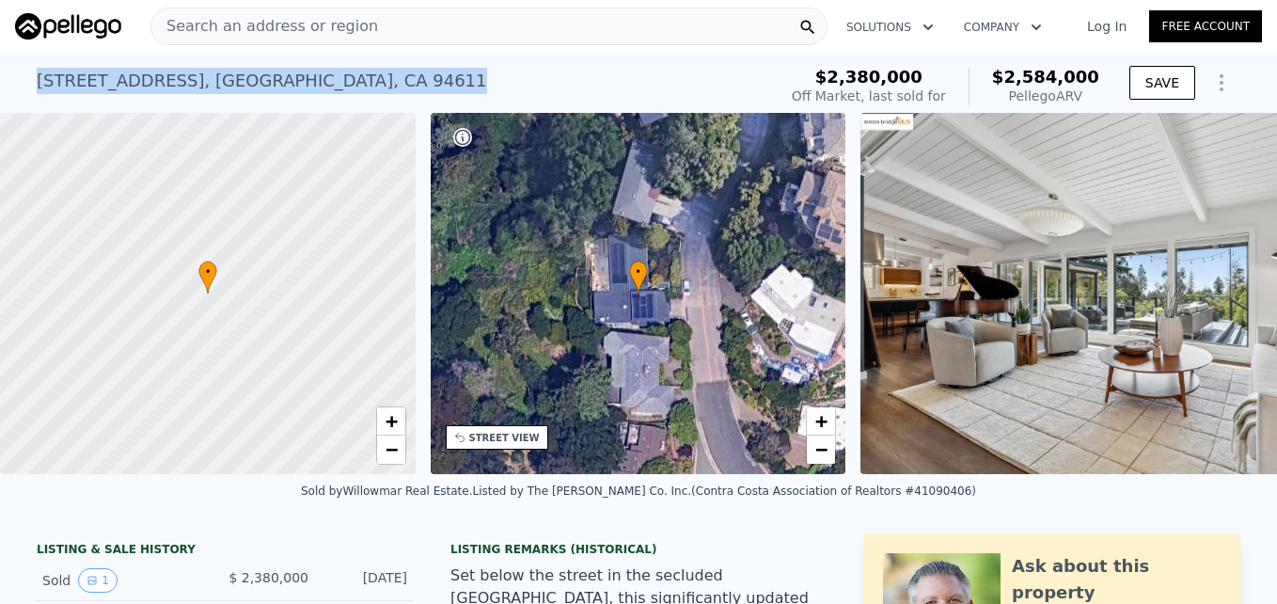
drag, startPoint x: 22, startPoint y: 70, endPoint x: 312, endPoint y: 88, distance: 291.3
click at [312, 88] on div "[STREET_ADDRESS] Sold [DATE] for $2.380m (~ARV $2.584m ) $2,380,000 Off Market,…" at bounding box center [638, 83] width 1277 height 60
copy div "[STREET_ADDRESS]"
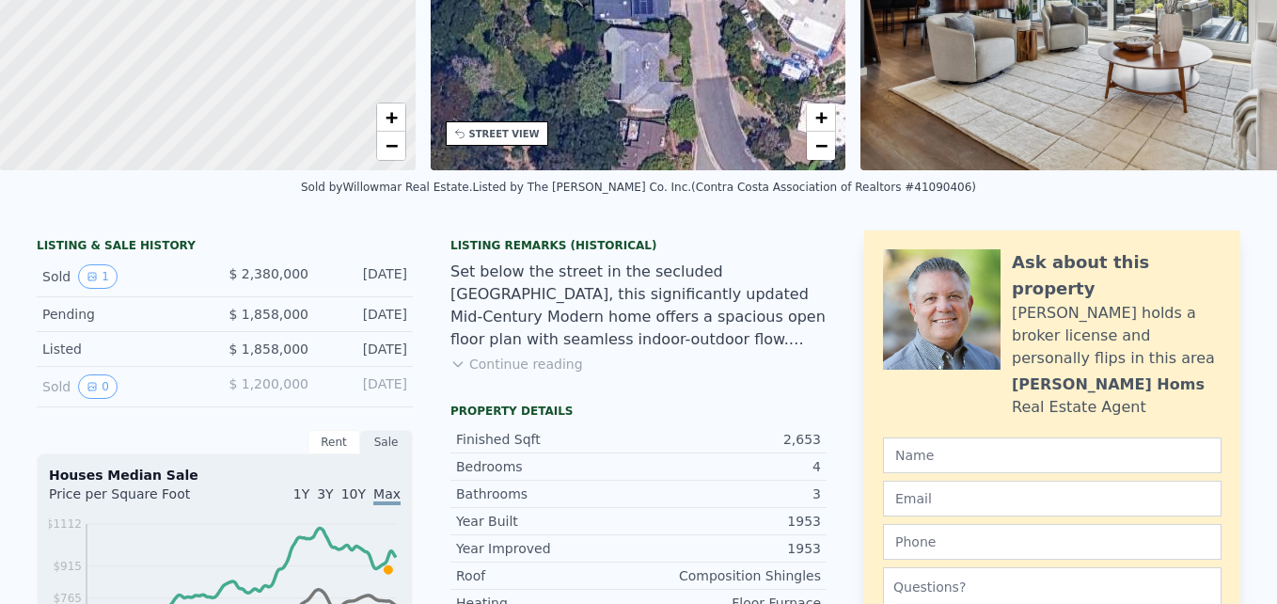
scroll to position [0, 0]
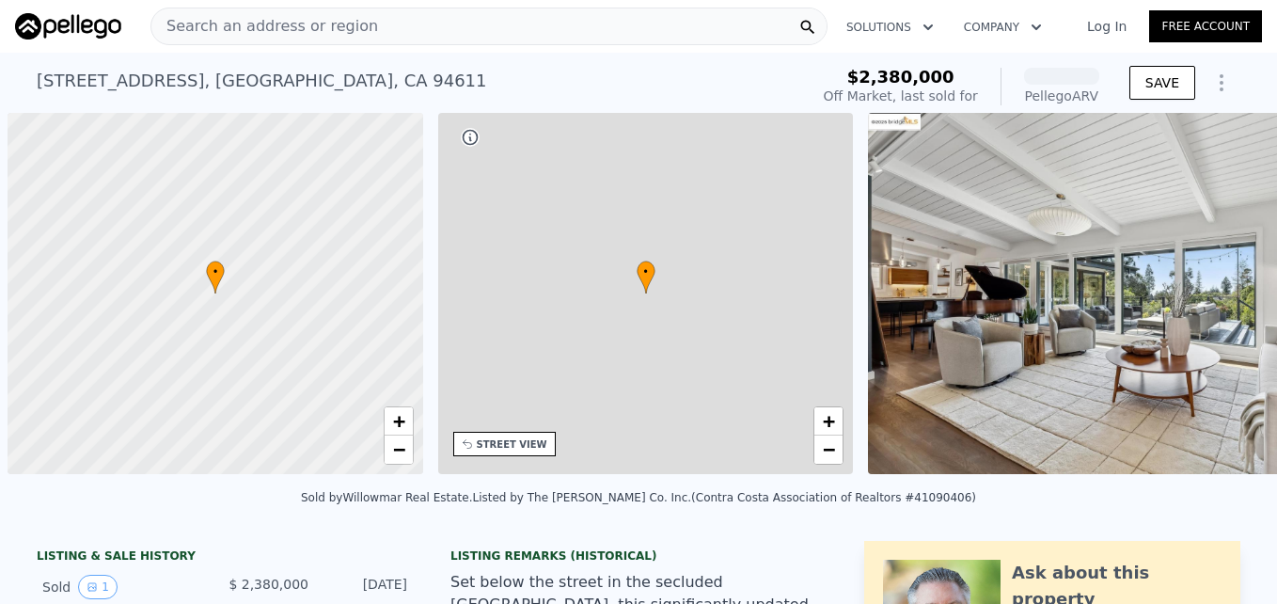
scroll to position [0, 8]
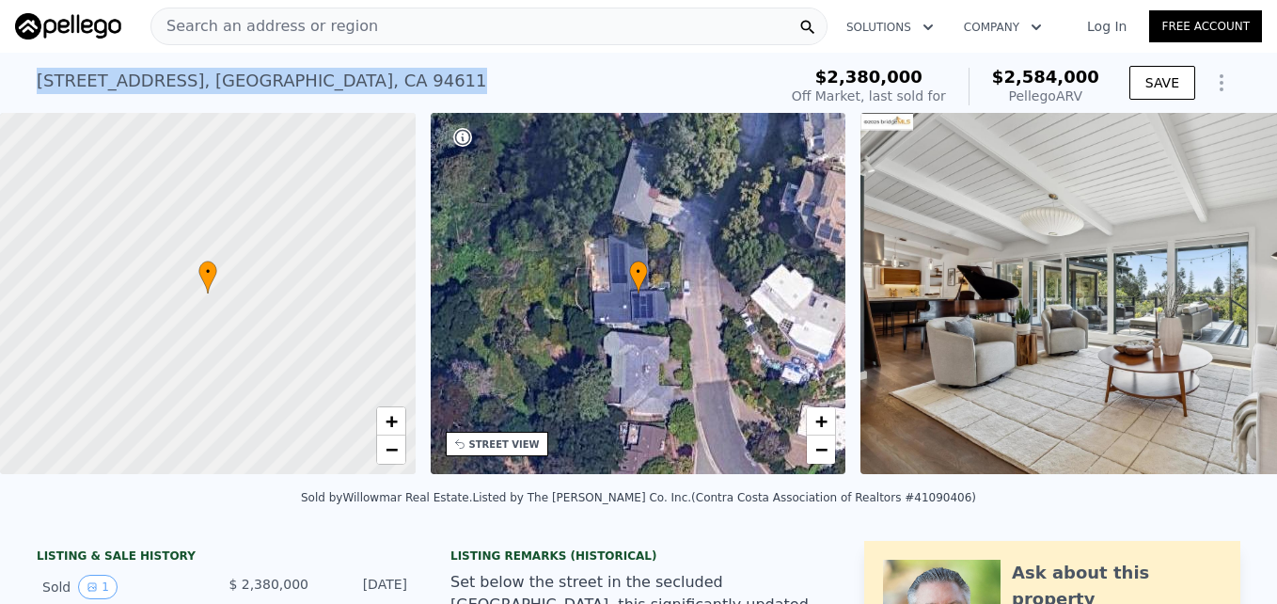
drag, startPoint x: 28, startPoint y: 77, endPoint x: 341, endPoint y: 89, distance: 312.5
click at [341, 89] on div "5501 La Salle Ave , Oakland , CA 94611 Sold Apr 2025 for $2.380m (~ARV $2.584m …" at bounding box center [638, 83] width 1277 height 60
drag, startPoint x: 341, startPoint y: 89, endPoint x: 303, endPoint y: 80, distance: 38.8
copy div "[STREET_ADDRESS]"
